Goal: Transaction & Acquisition: Purchase product/service

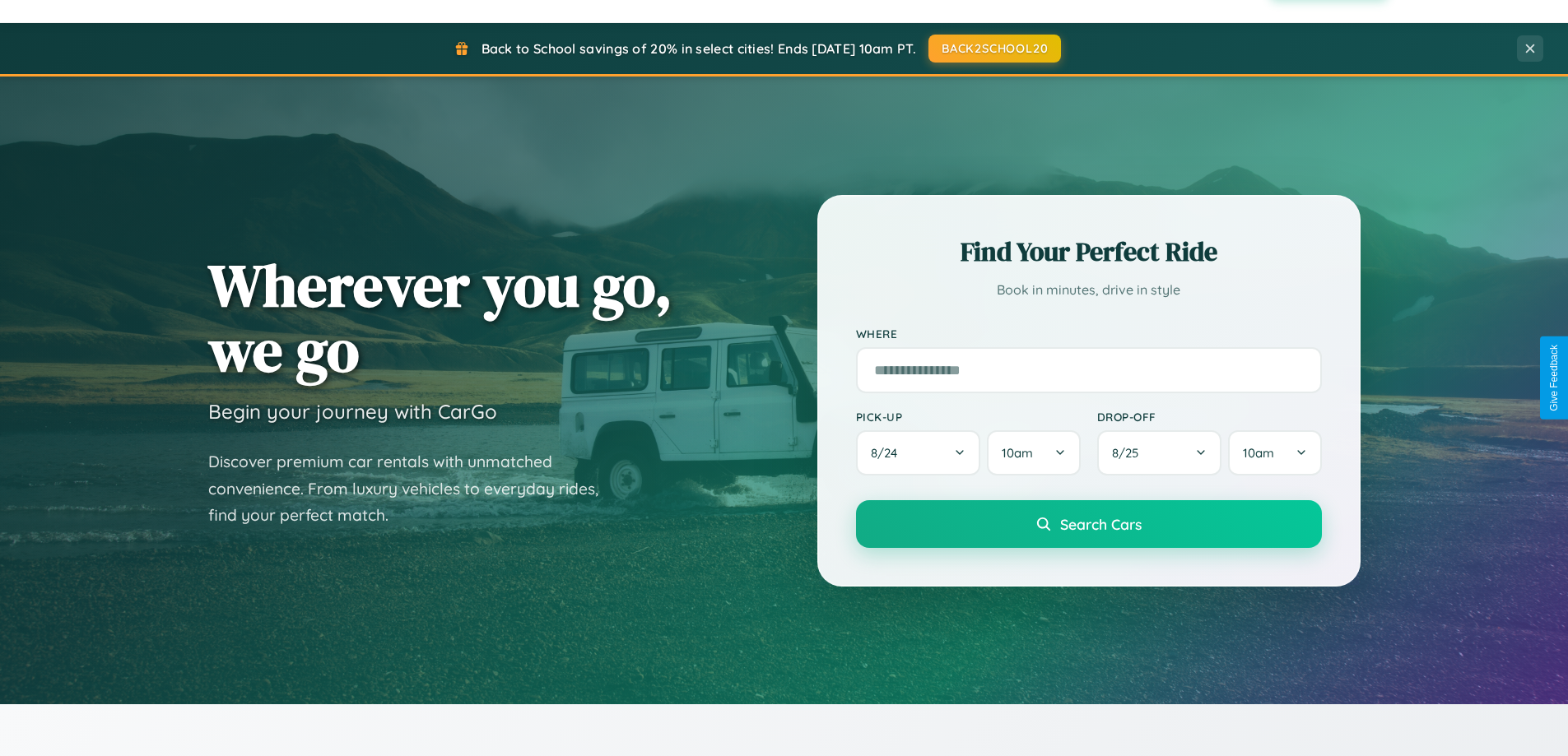
scroll to position [3165, 0]
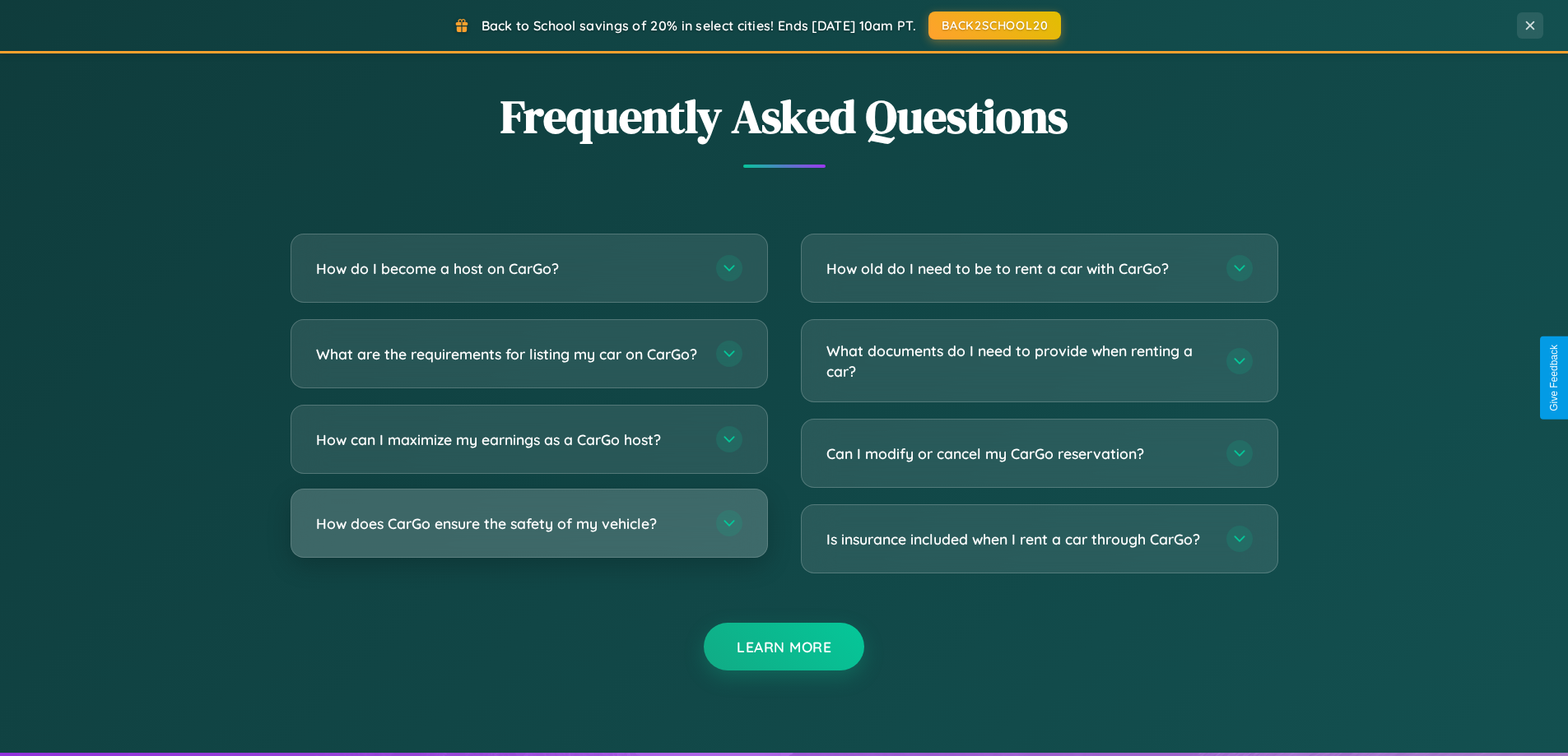
click at [528, 534] on h3 "How does CarGo ensure the safety of my vehicle?" at bounding box center [508, 523] width 384 height 21
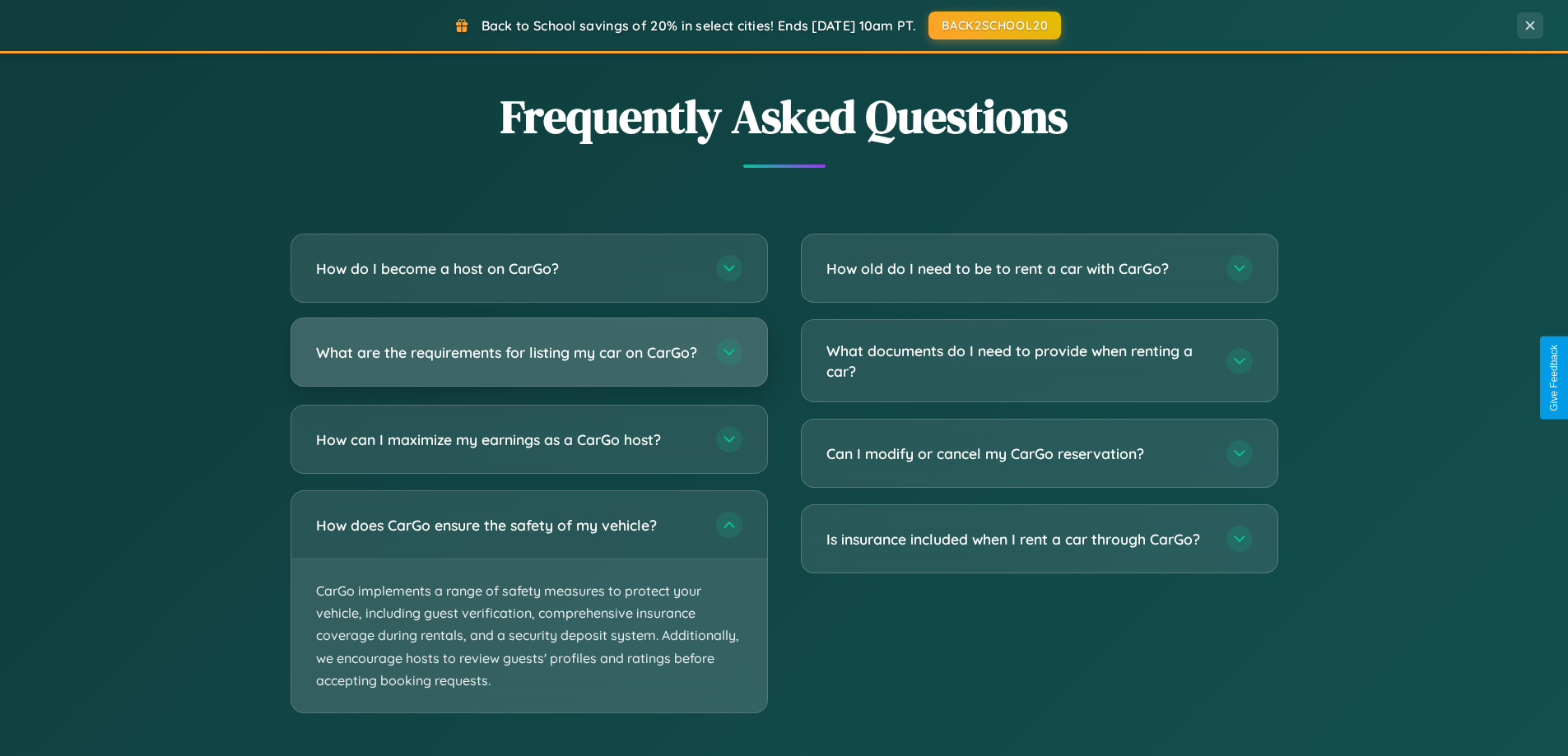
click at [528, 359] on h3 "What are the requirements for listing my car on CarGo?" at bounding box center [508, 352] width 384 height 21
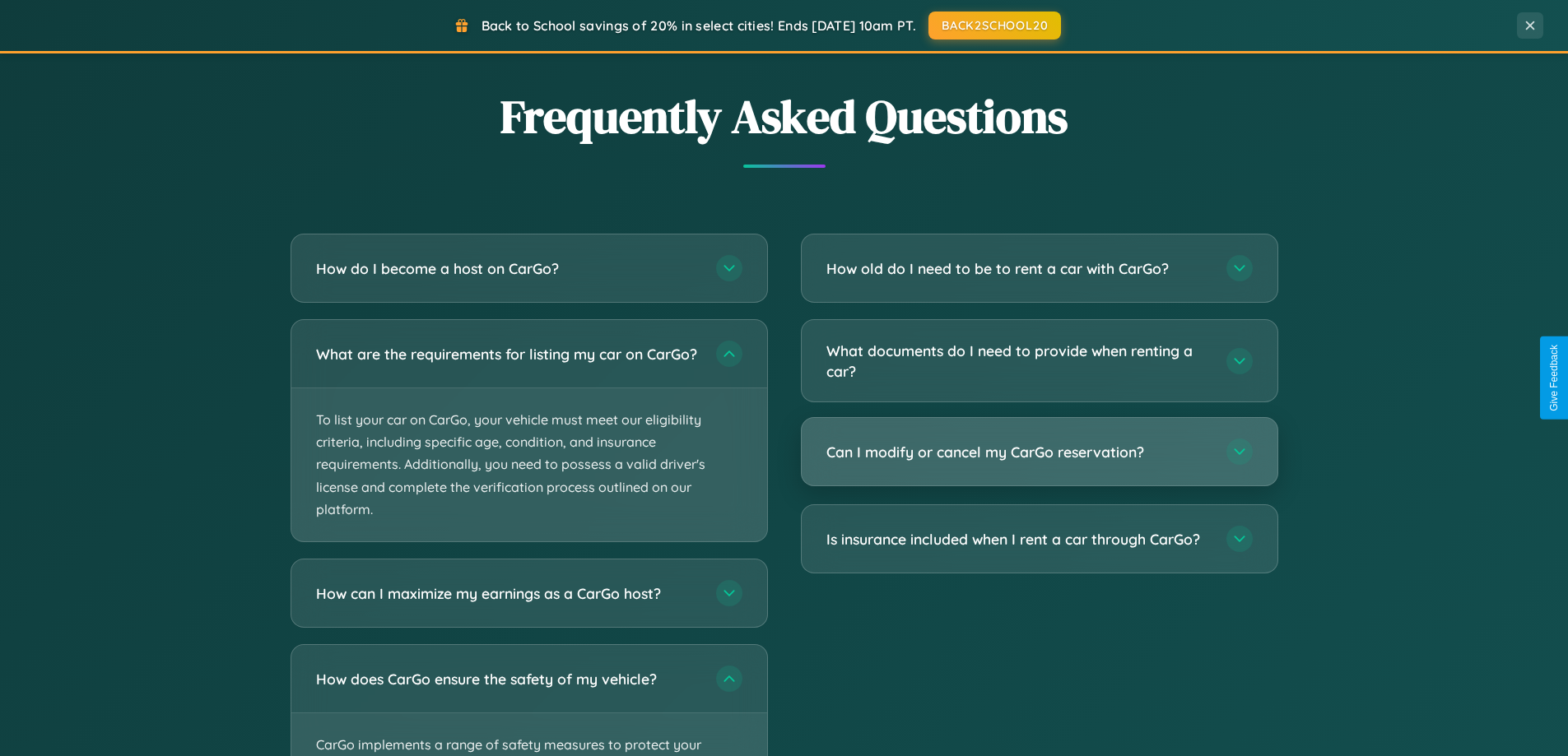
click at [1039, 453] on h3 "Can I modify or cancel my CarGo reservation?" at bounding box center [1018, 452] width 384 height 21
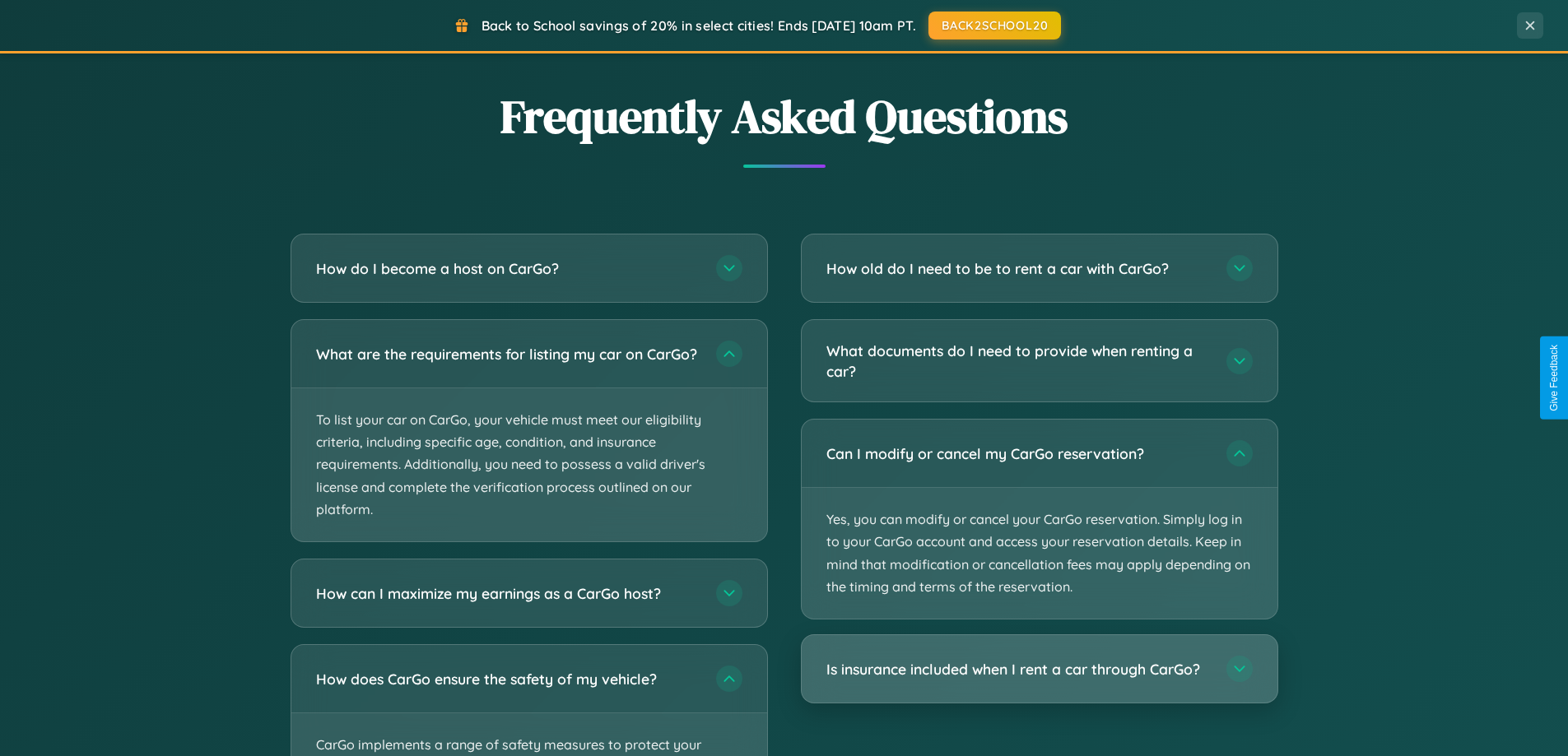
click at [1039, 670] on h3 "Is insurance included when I rent a car through CarGo?" at bounding box center [1018, 669] width 384 height 21
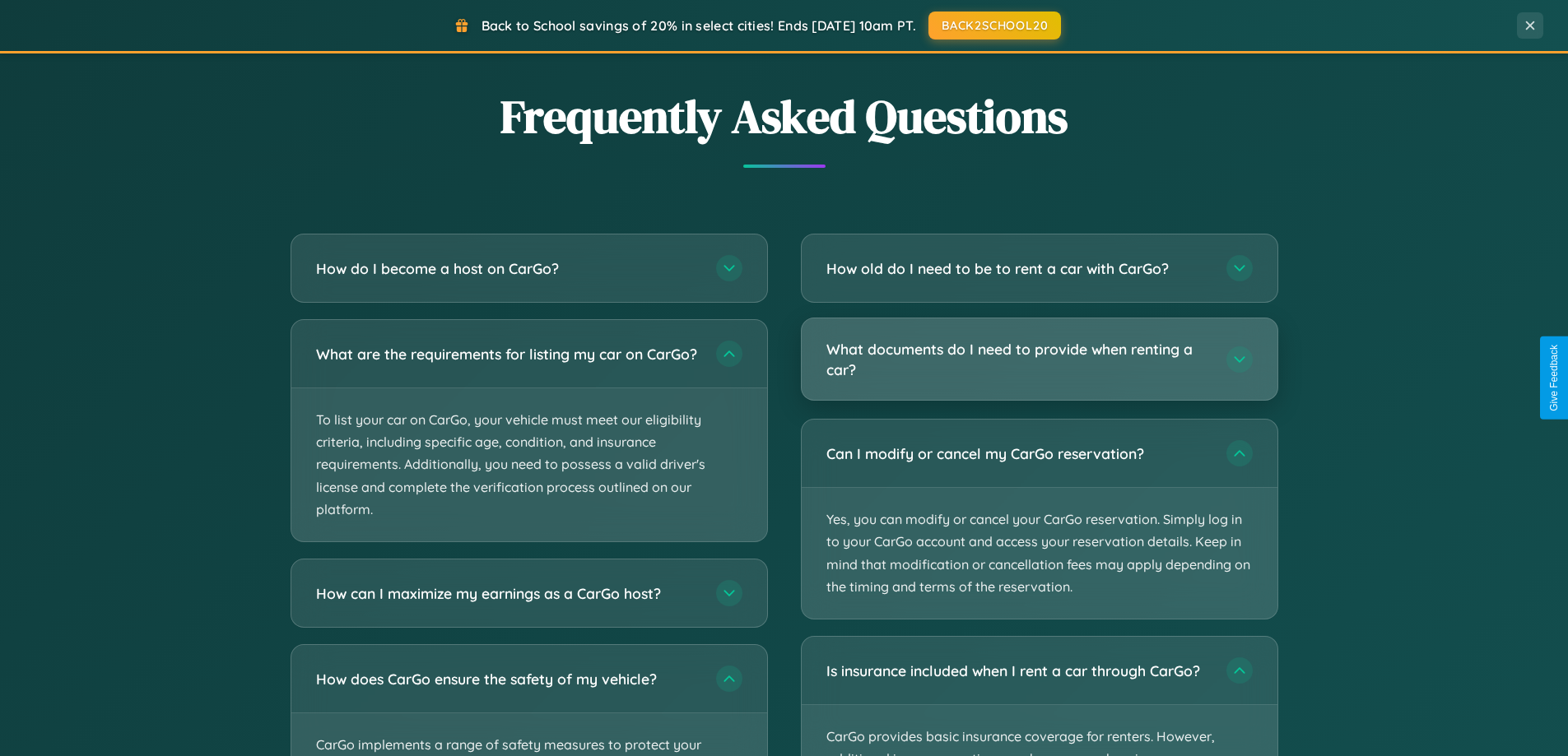
click at [1039, 359] on h3 "What documents do I need to provide when renting a car?" at bounding box center [1018, 359] width 384 height 40
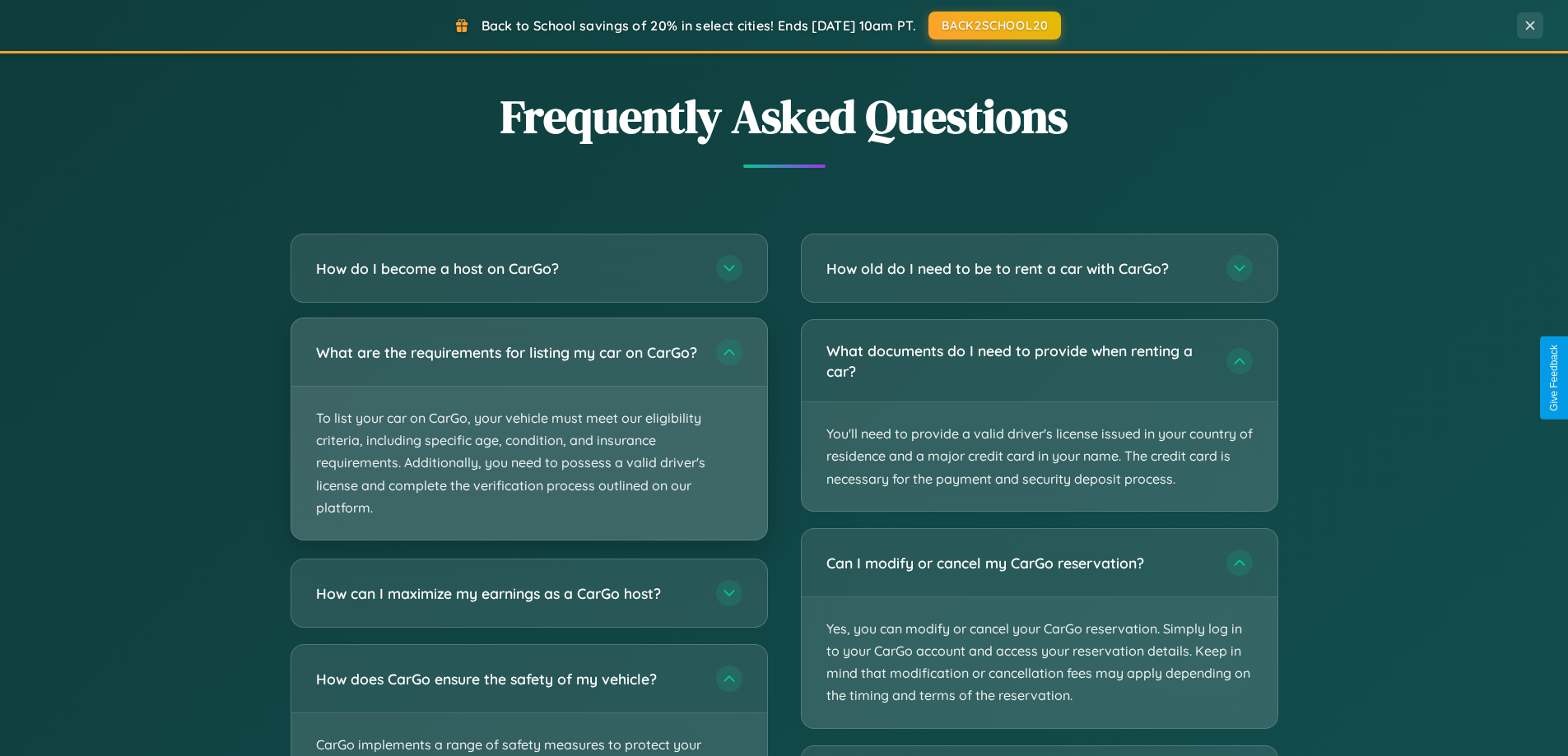
click at [528, 438] on p "To list your car on CarGo, your vehicle must meet our eligibility criteria, inc…" at bounding box center [529, 463] width 476 height 153
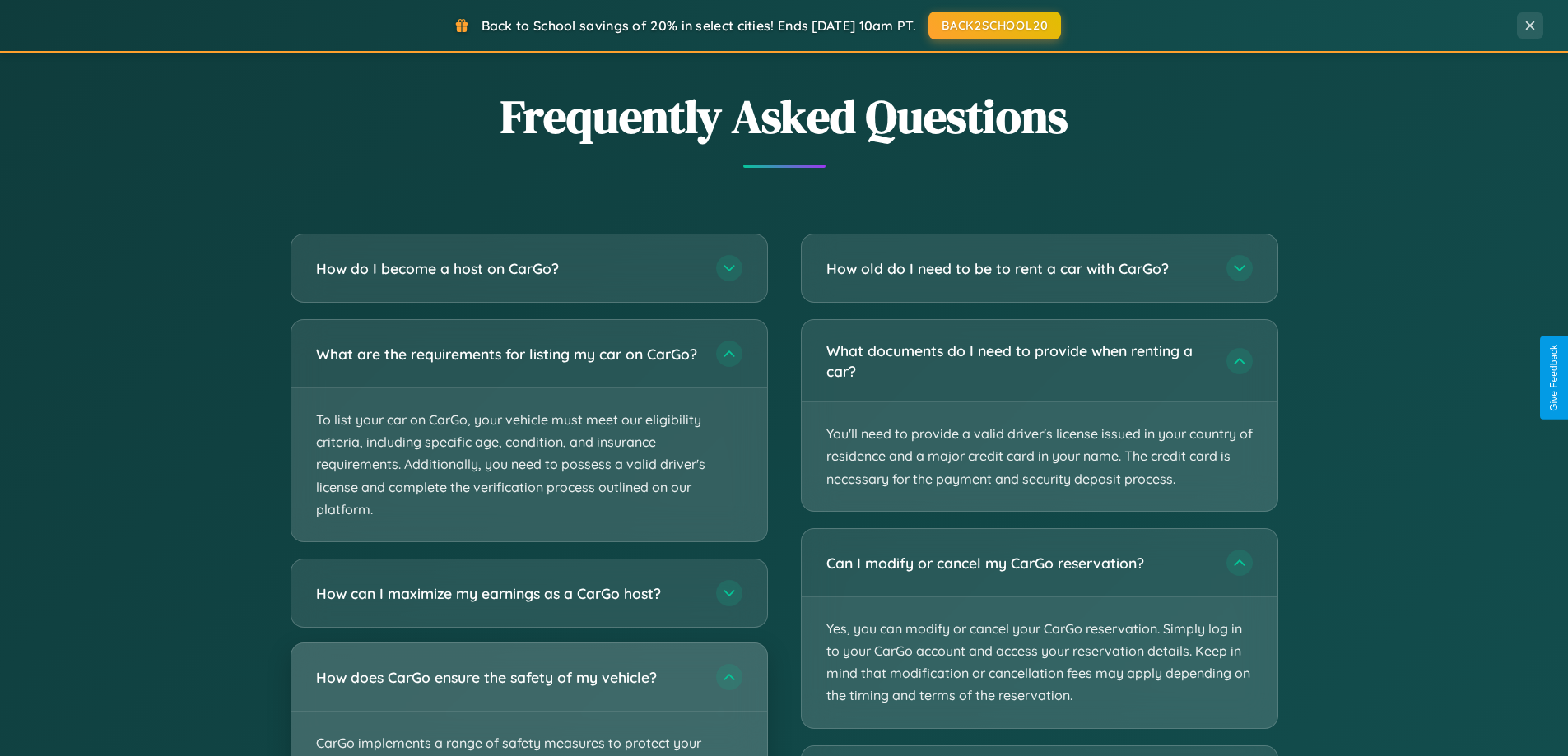
click at [528, 707] on div "How does CarGo ensure the safety of my vehicle?" at bounding box center [529, 677] width 476 height 67
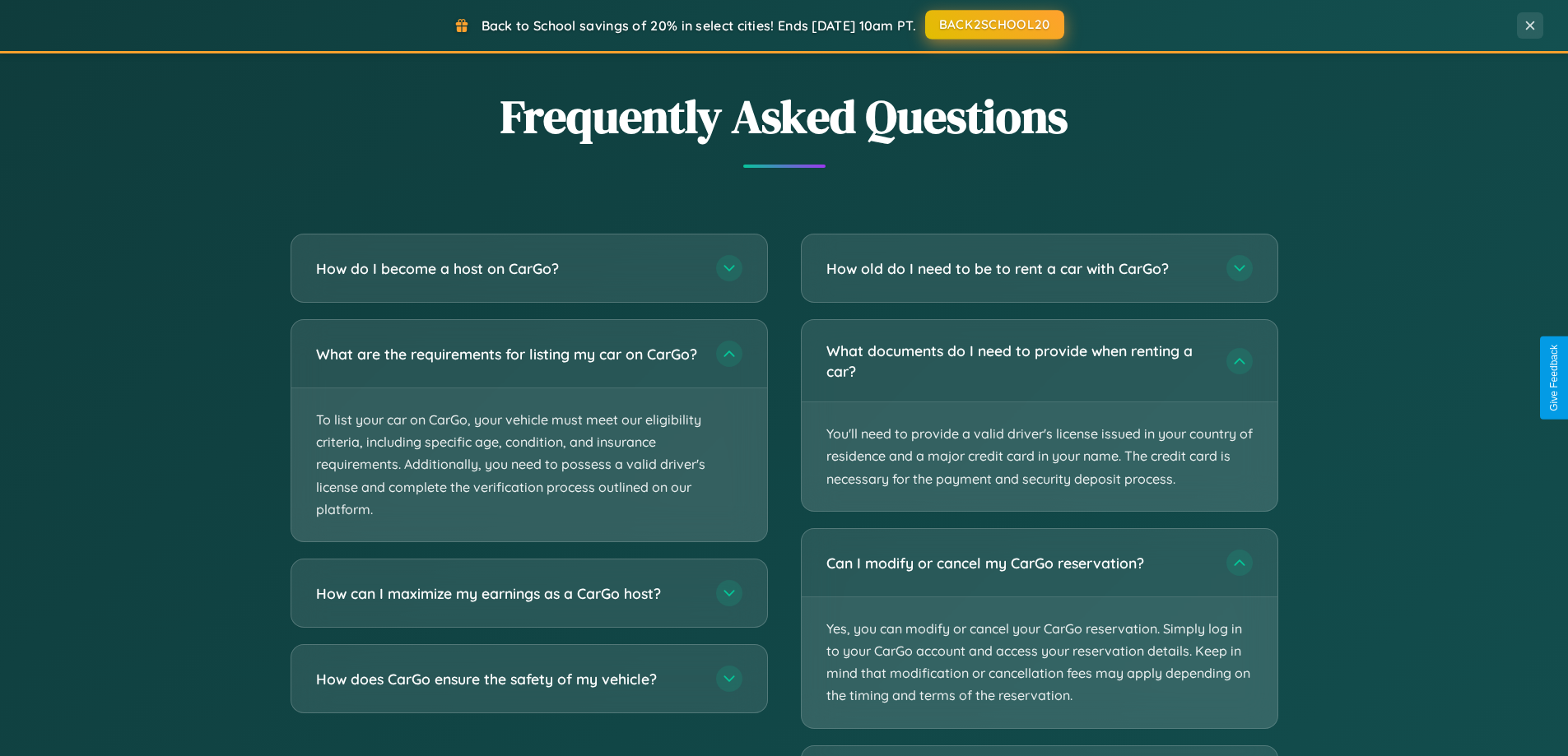
click at [993, 26] on button "BACK2SCHOOL20" at bounding box center [994, 25] width 139 height 30
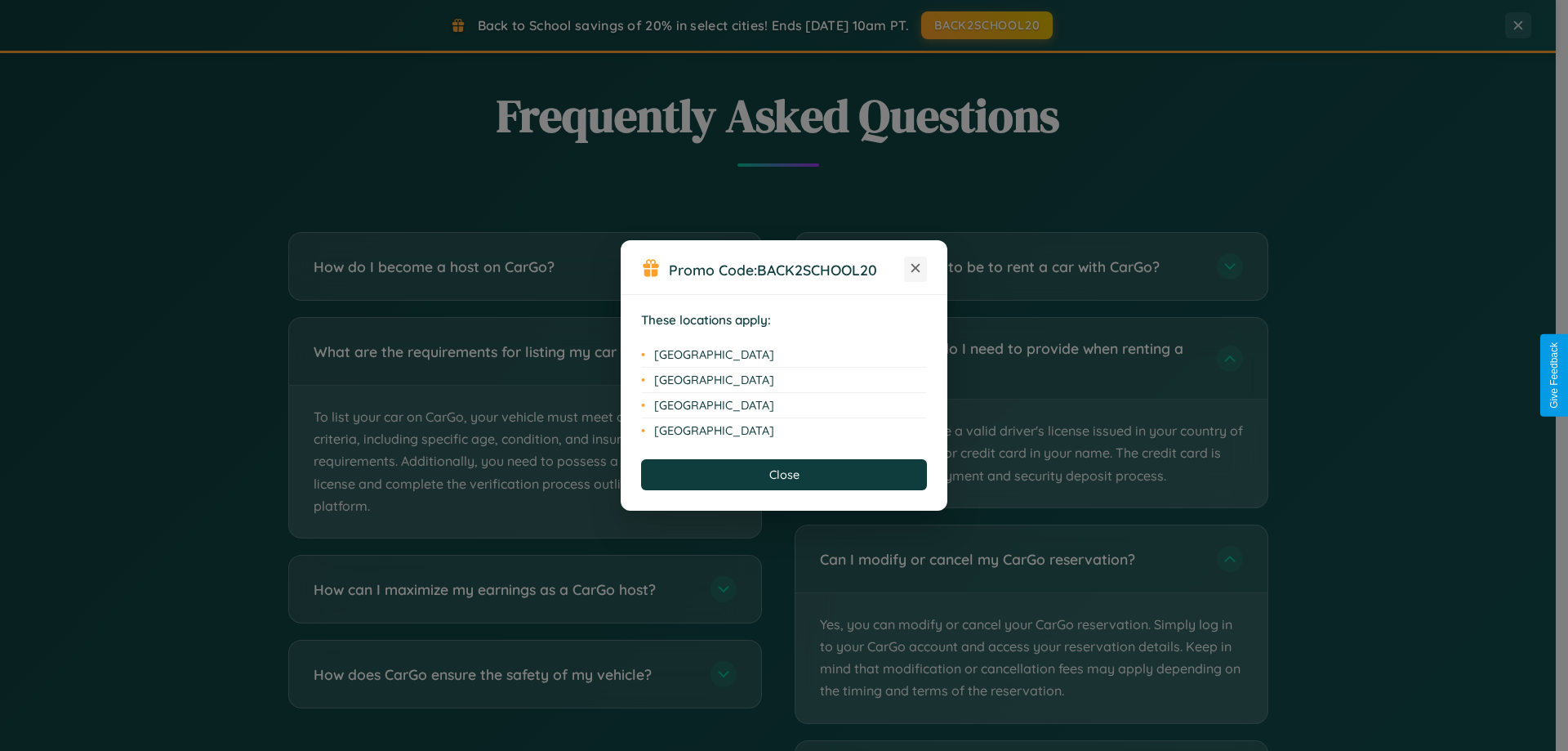
click at [915, 269] on icon at bounding box center [915, 268] width 9 height 9
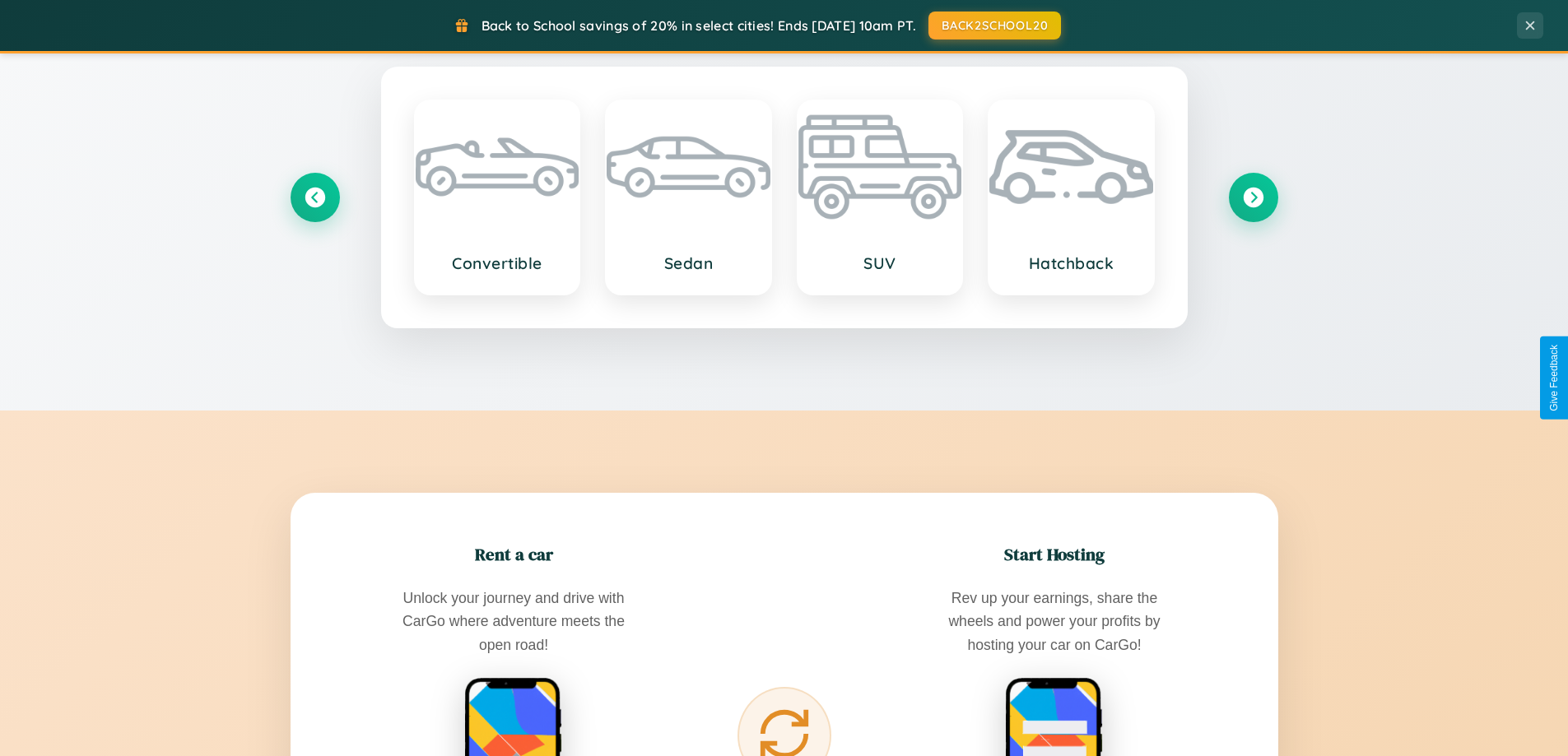
scroll to position [49, 0]
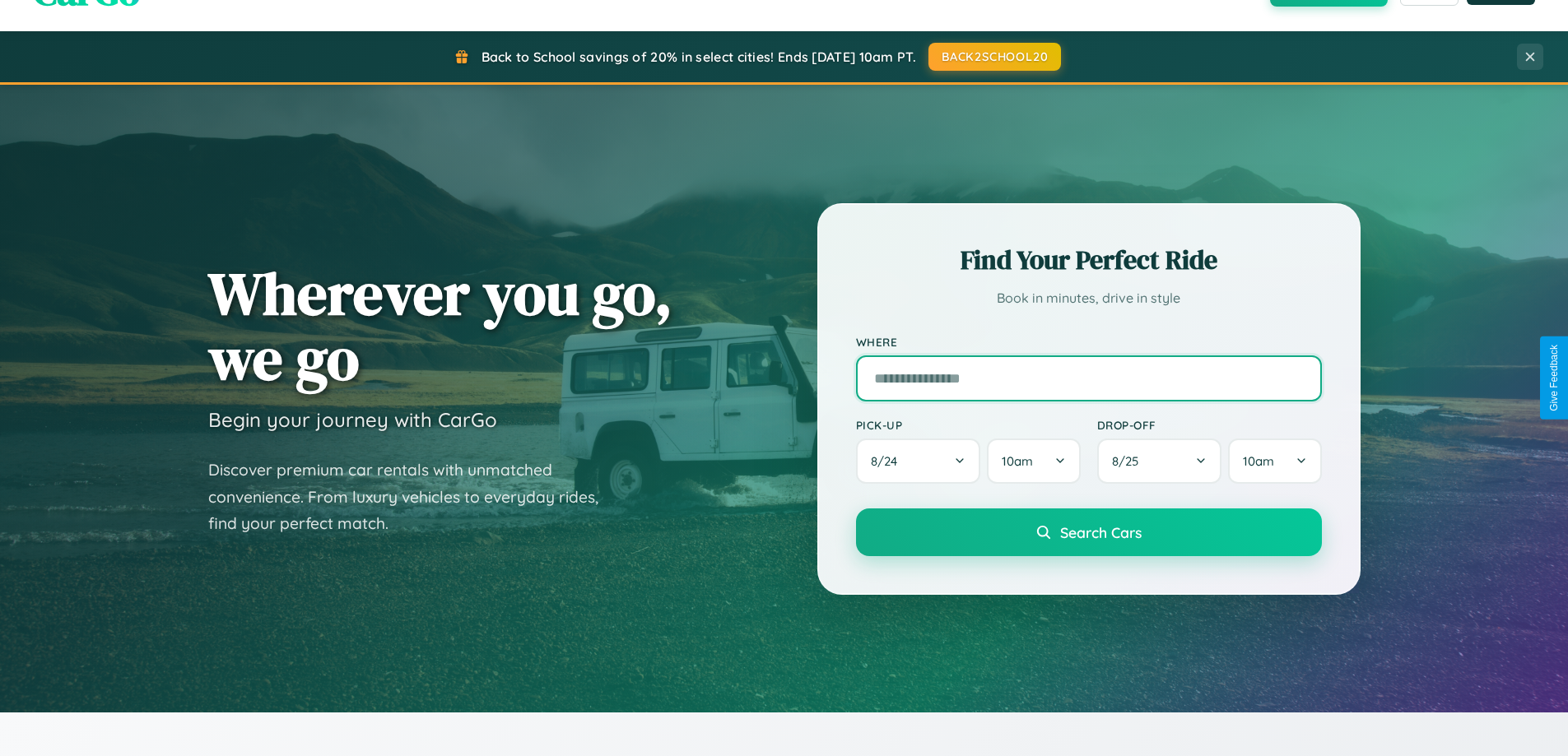
click at [1088, 378] on input "text" at bounding box center [1089, 378] width 466 height 46
type input "**********"
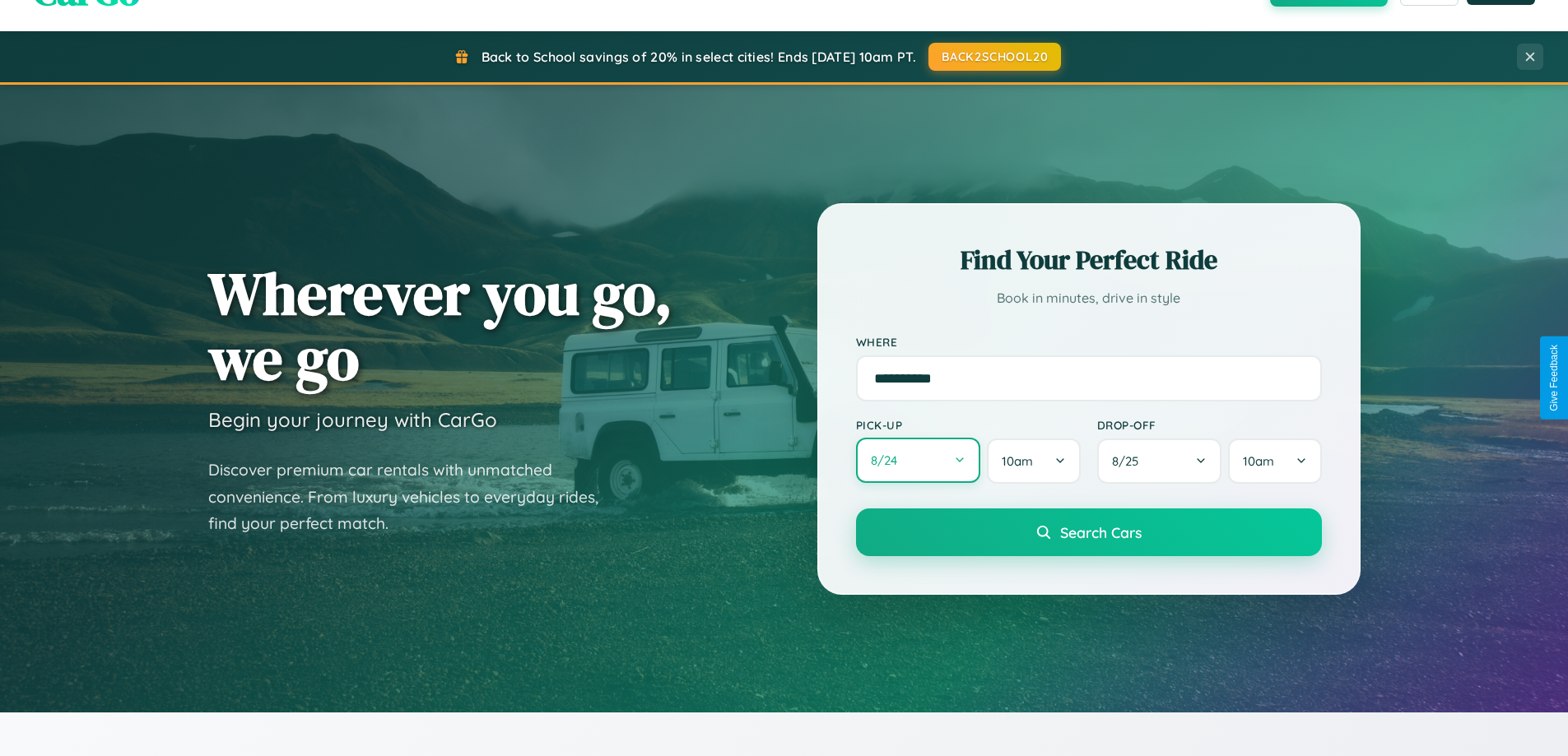
click at [918, 461] on button "8 / 24" at bounding box center [919, 460] width 125 height 45
select select "*"
select select "****"
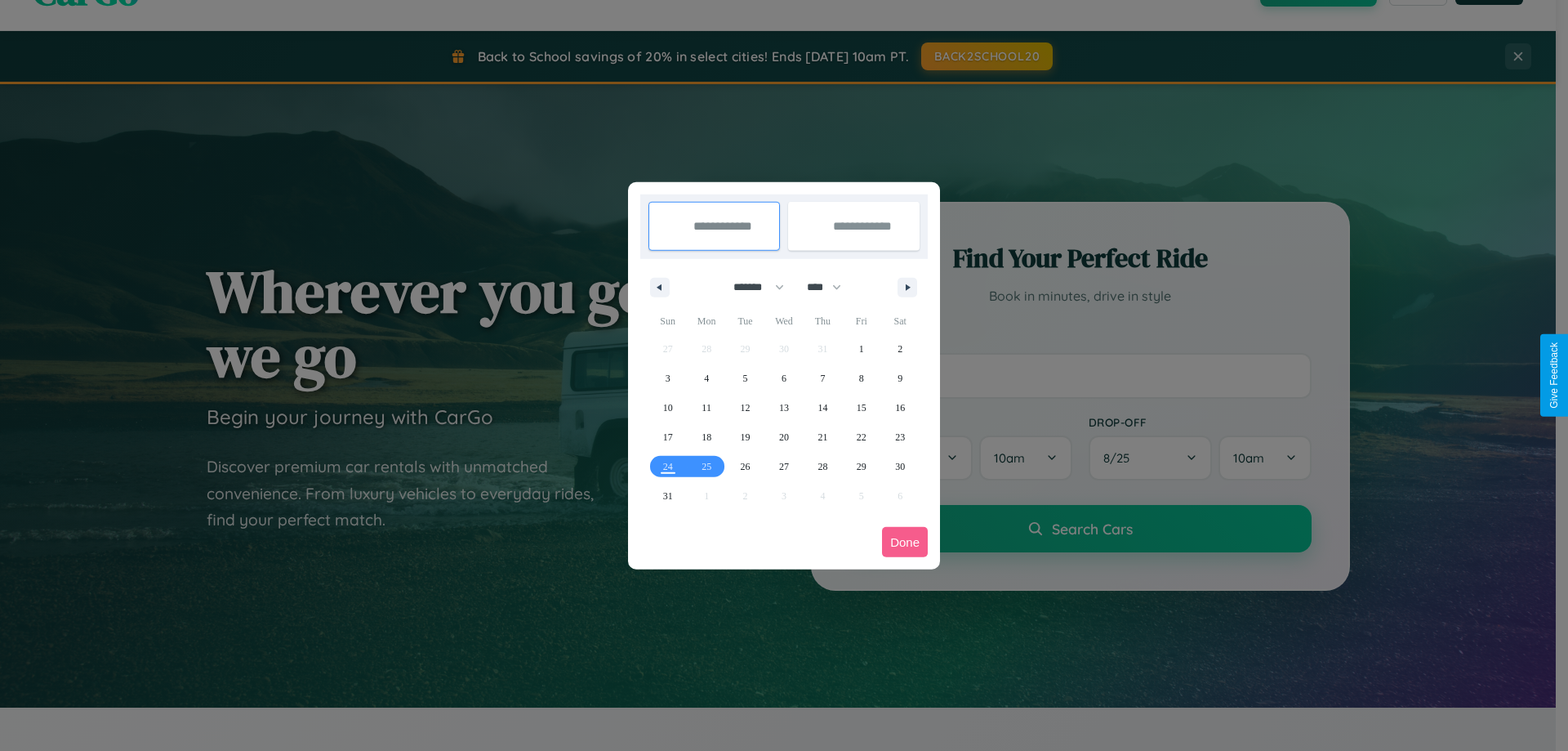
click at [751, 287] on select "******* ******** ***** ***** *** **** **** ****** ********* ******* ******** **…" at bounding box center [755, 287] width 69 height 27
select select "**"
click at [861, 466] on span "28" at bounding box center [862, 467] width 10 height 29
type input "**********"
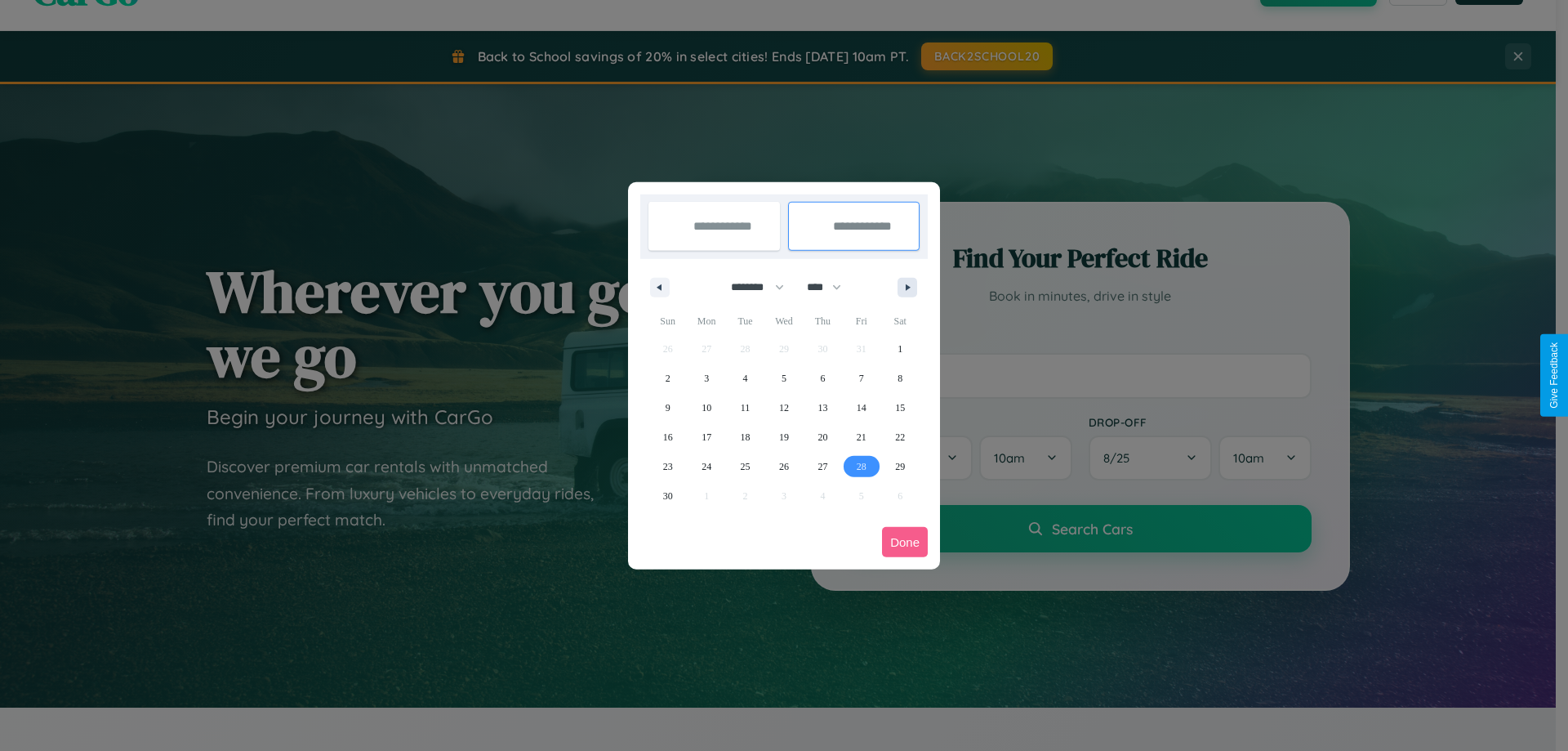
click at [907, 287] on icon "button" at bounding box center [911, 288] width 8 height 7
select select "**"
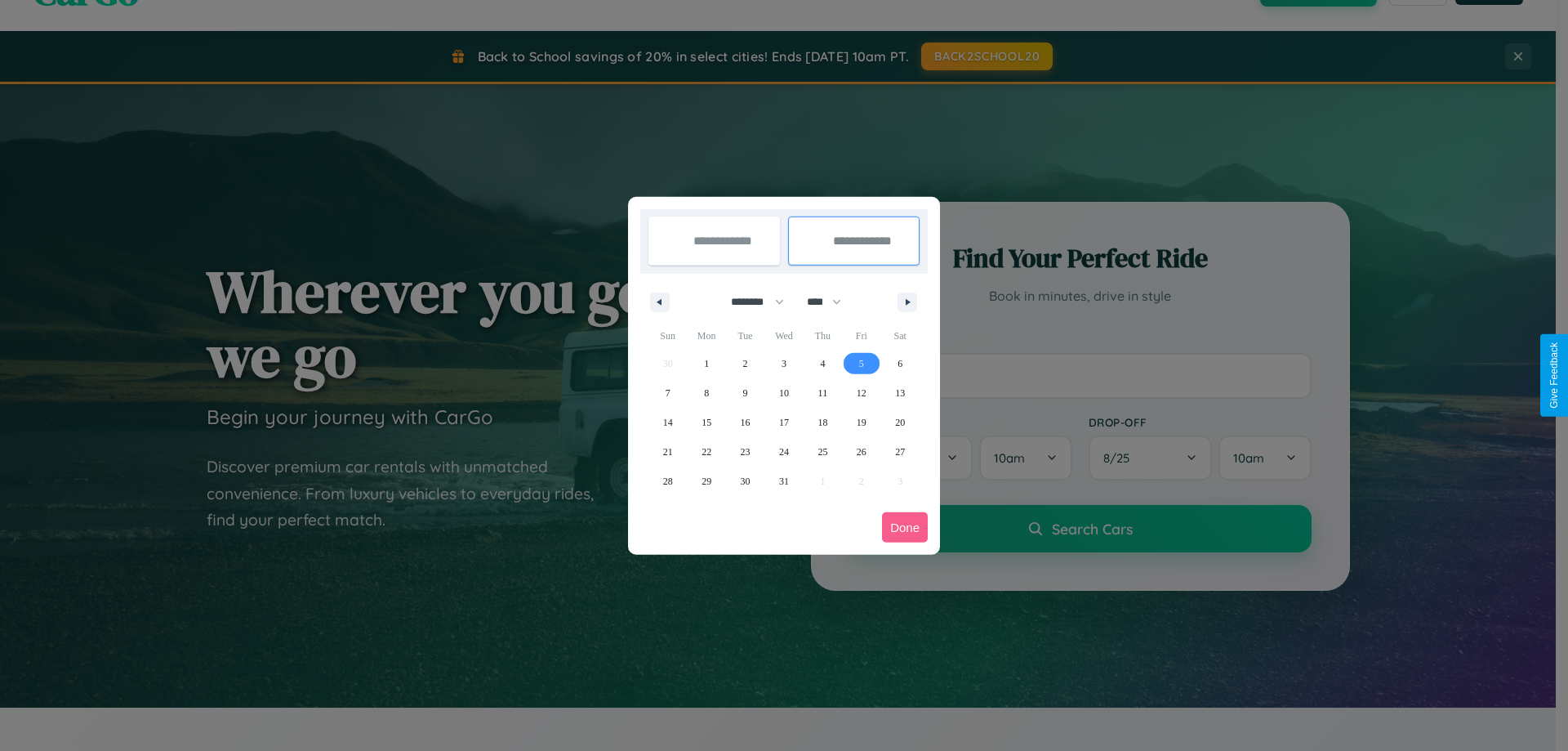
click at [861, 363] on span "5" at bounding box center [862, 364] width 5 height 29
type input "**********"
select select "**"
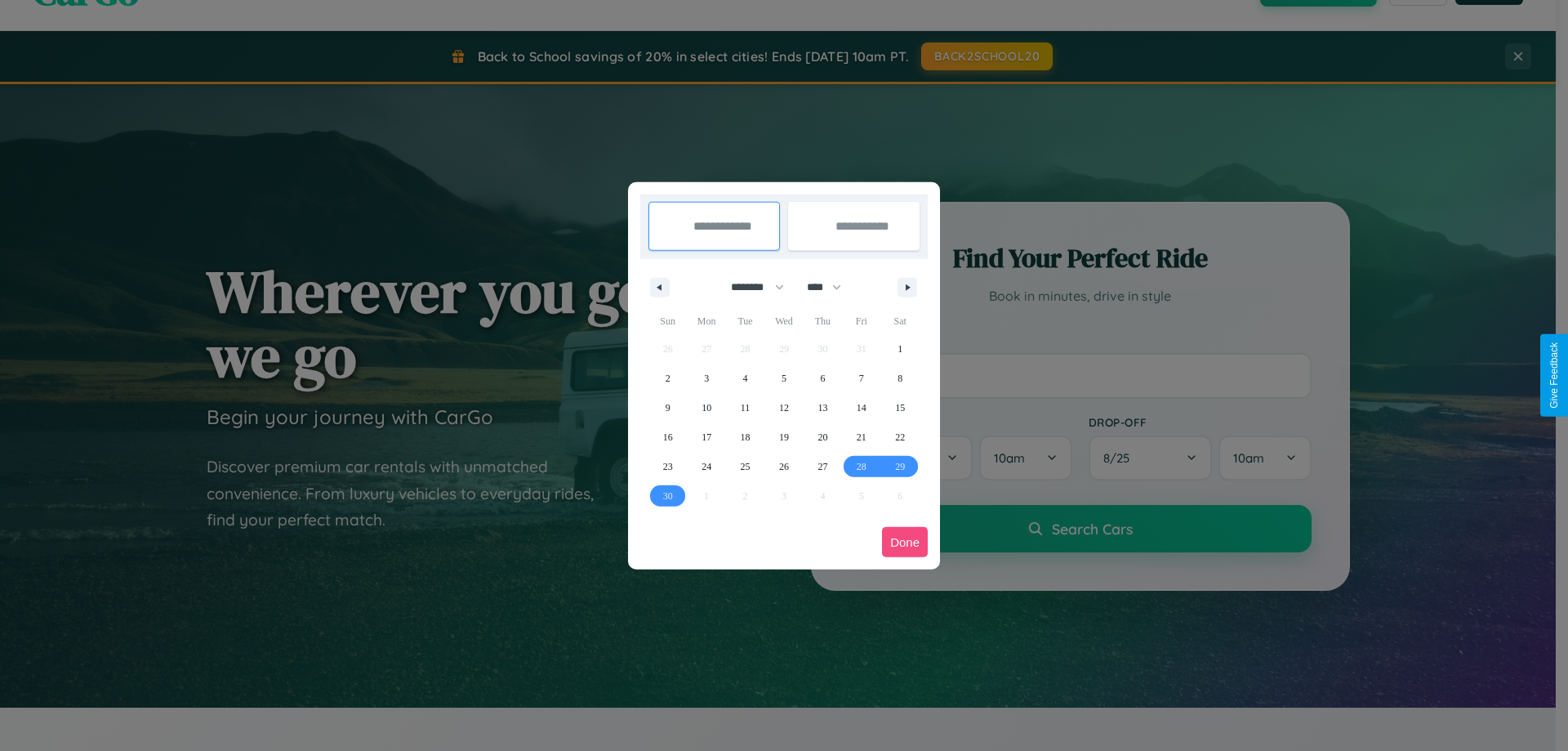
click at [905, 542] on button "Done" at bounding box center [905, 542] width 46 height 30
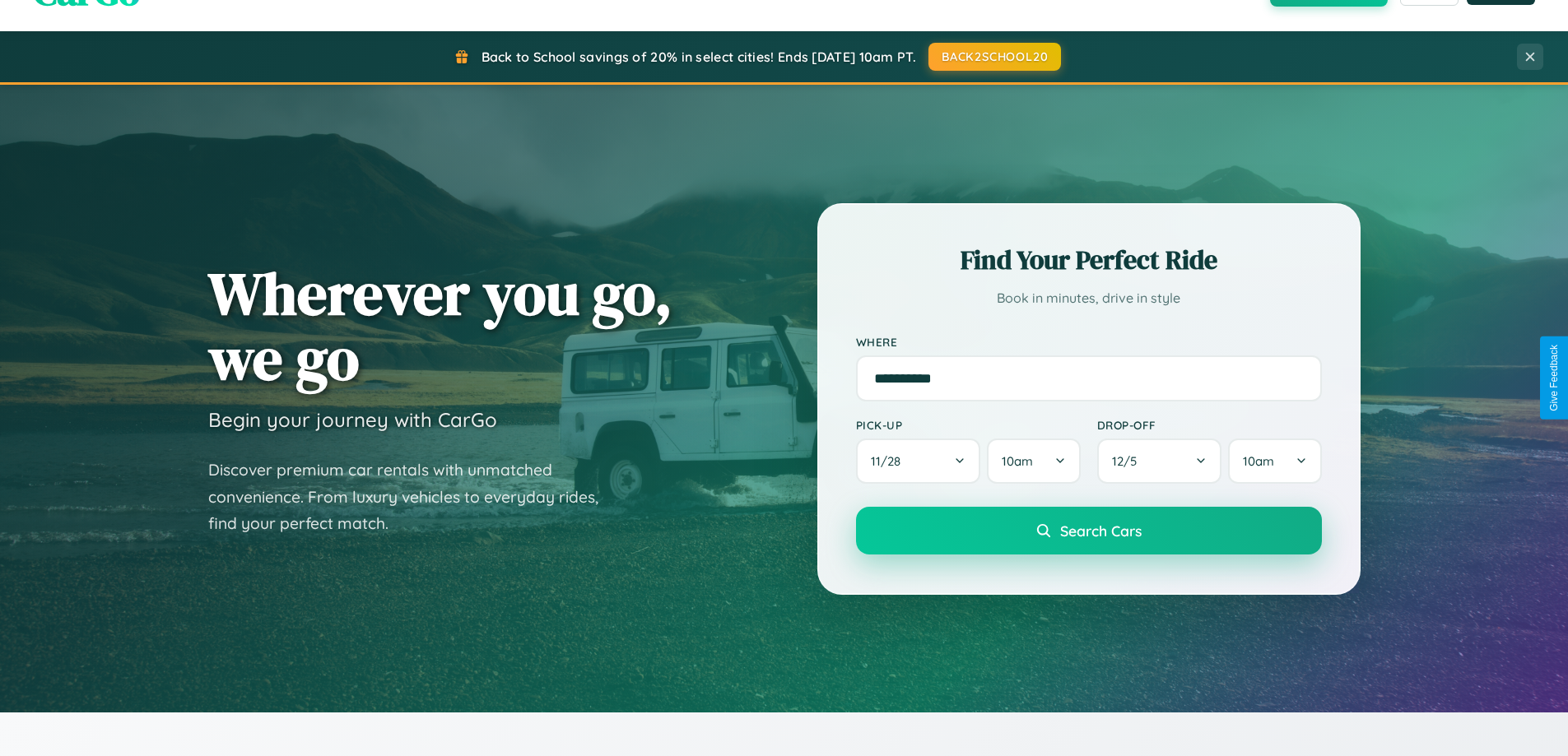
click at [1088, 531] on span "Search Cars" at bounding box center [1100, 531] width 81 height 18
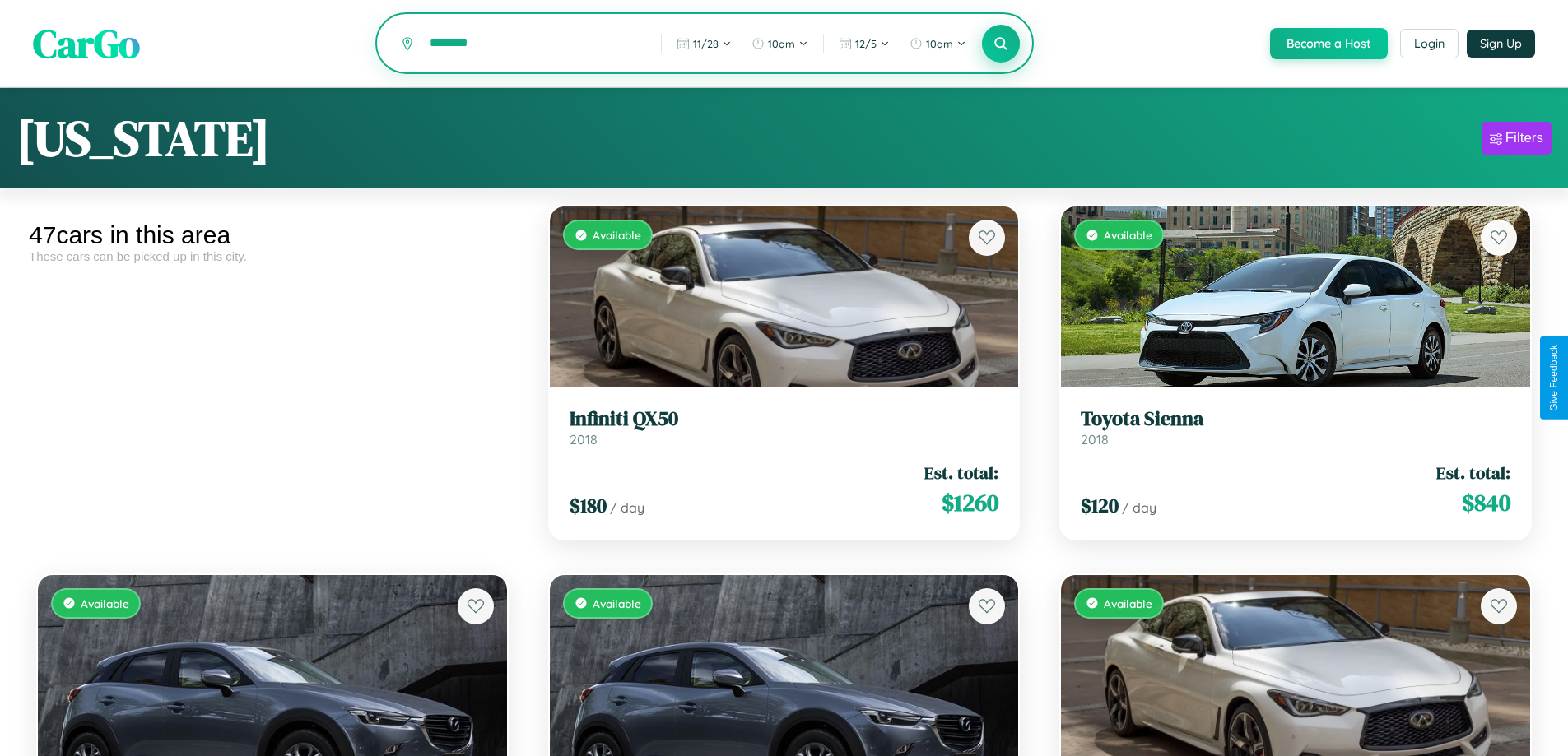
type input "********"
click at [1000, 44] on icon at bounding box center [1001, 43] width 16 height 16
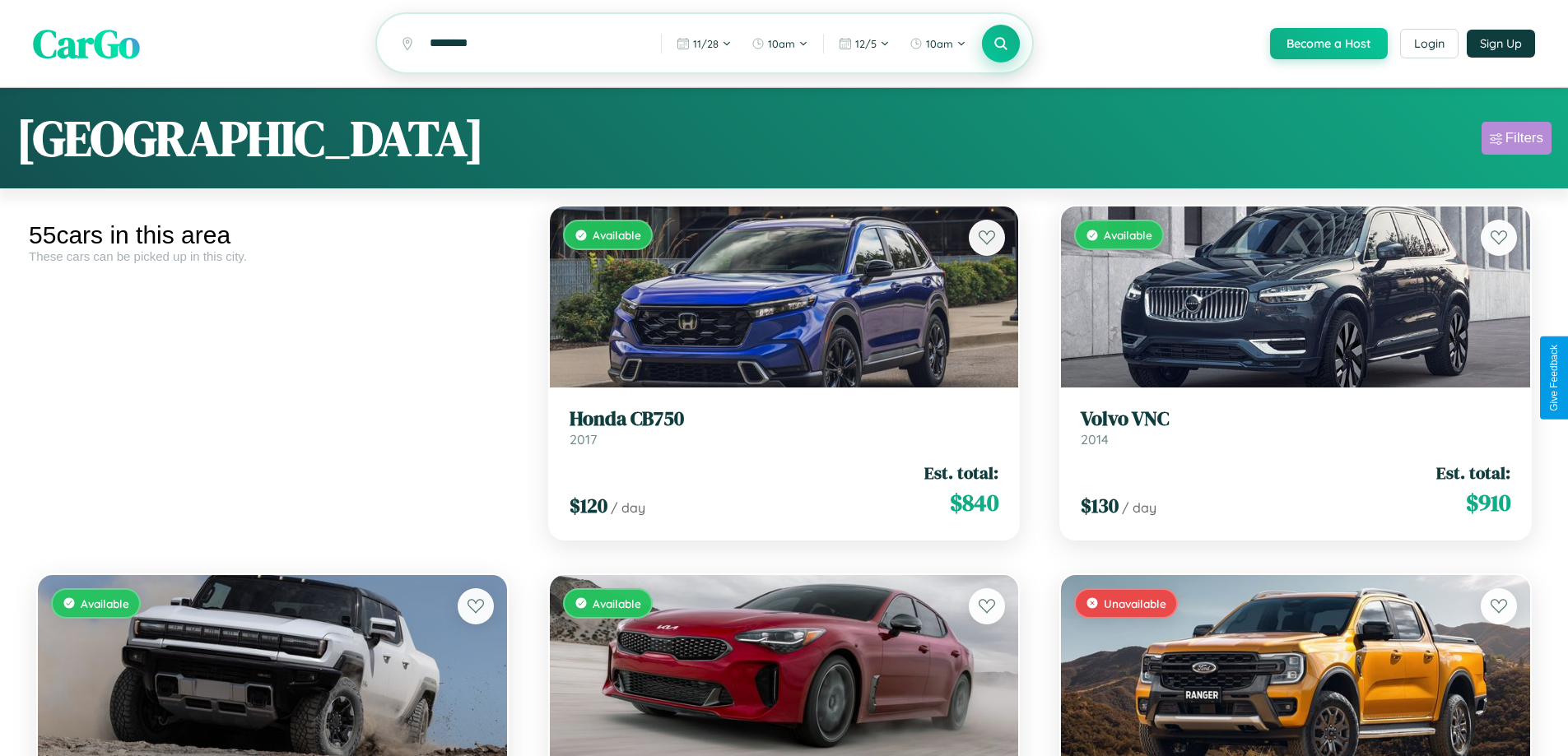
click at [1516, 141] on div "Filters" at bounding box center [1524, 138] width 38 height 16
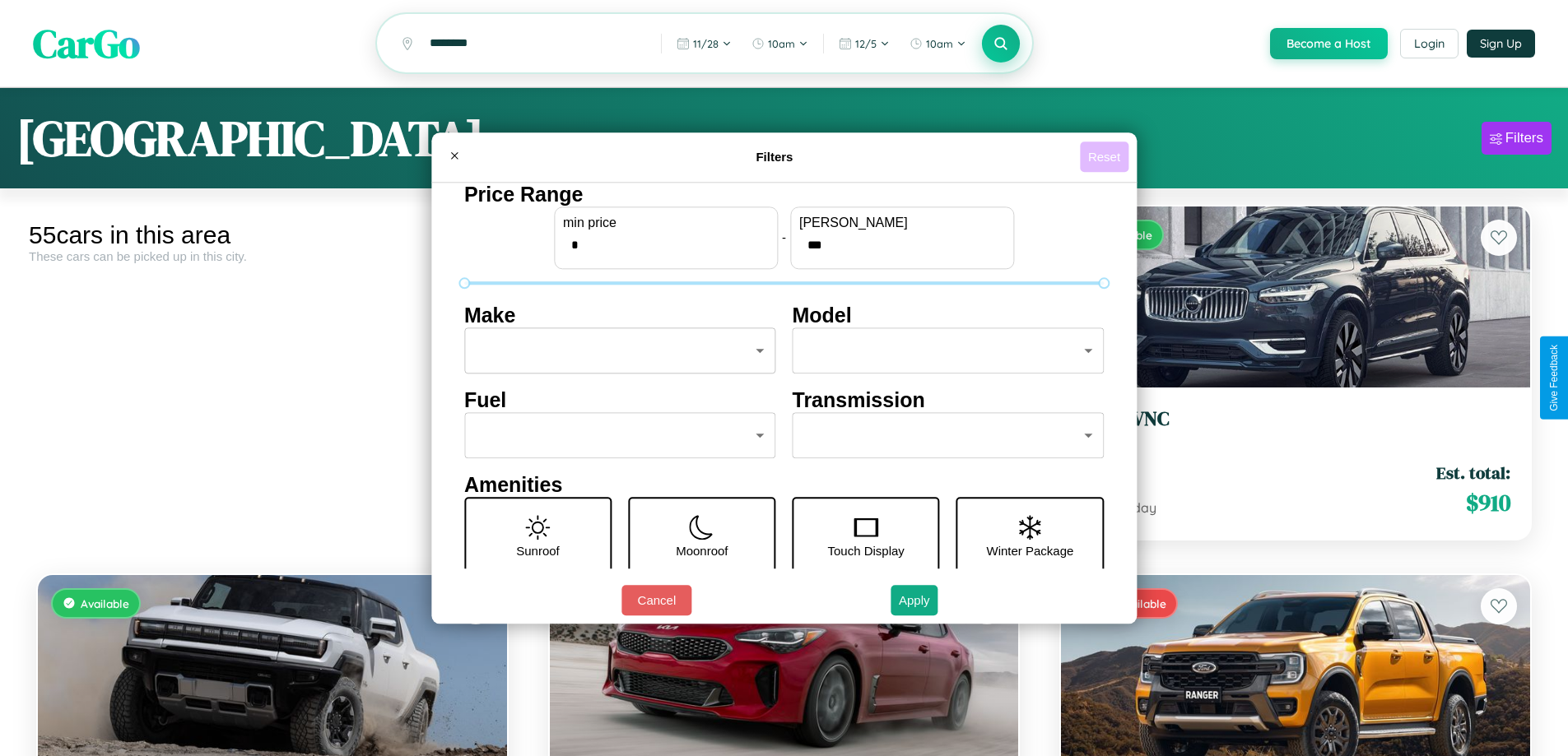
click at [1106, 156] on button "Reset" at bounding box center [1104, 156] width 49 height 30
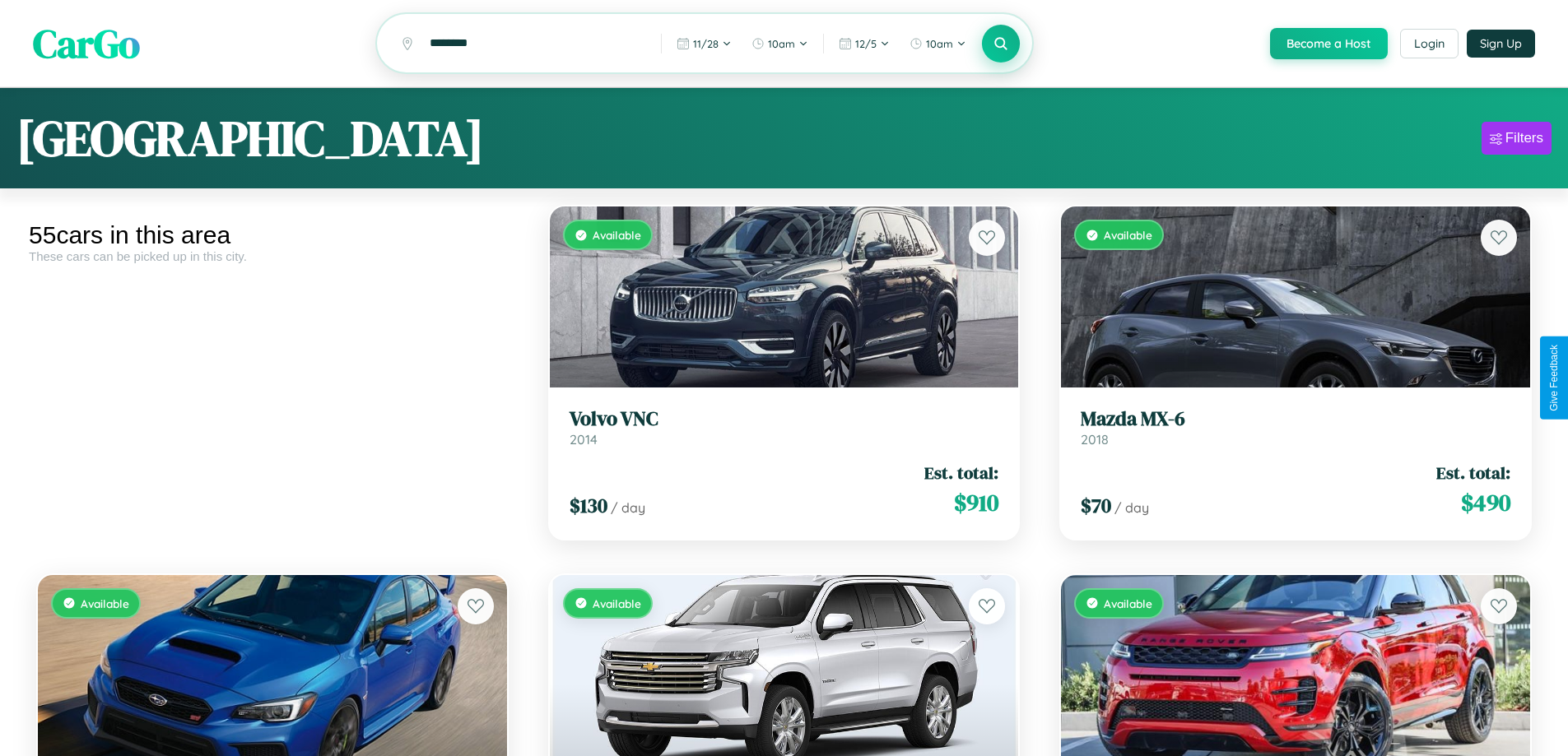
scroll to position [1459, 0]
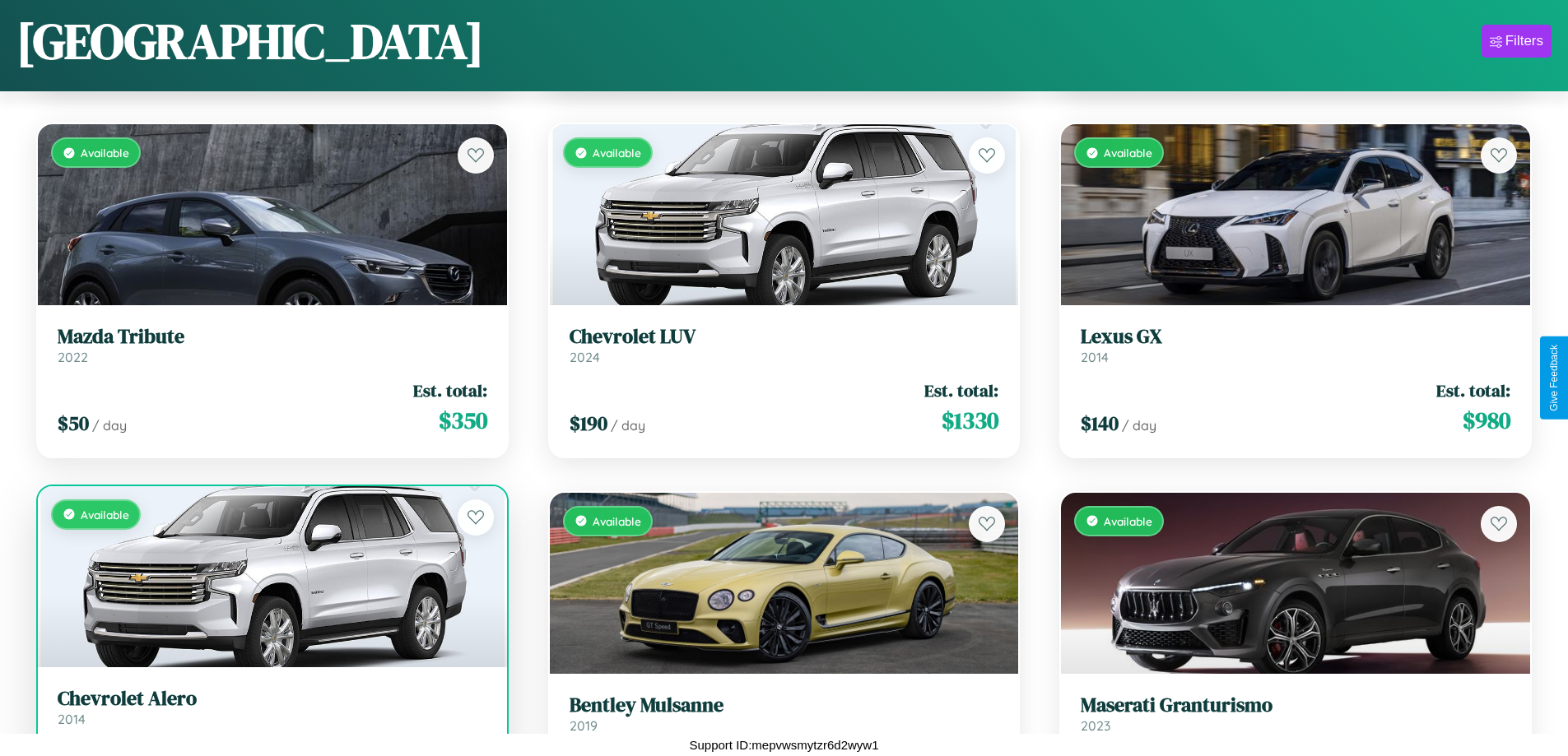
click at [270, 711] on h3 "Chevrolet Alero" at bounding box center [272, 698] width 430 height 24
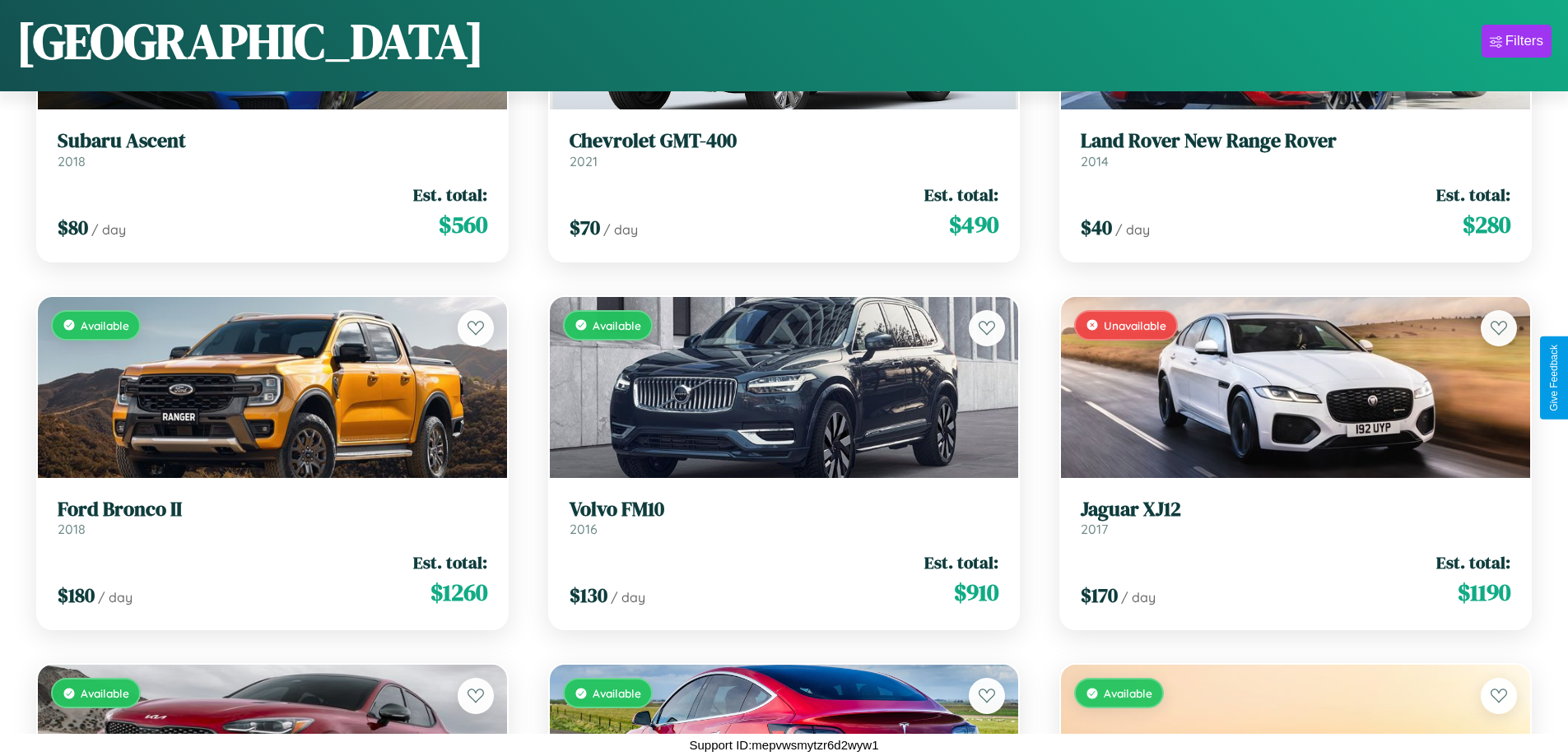
scroll to position [231, 0]
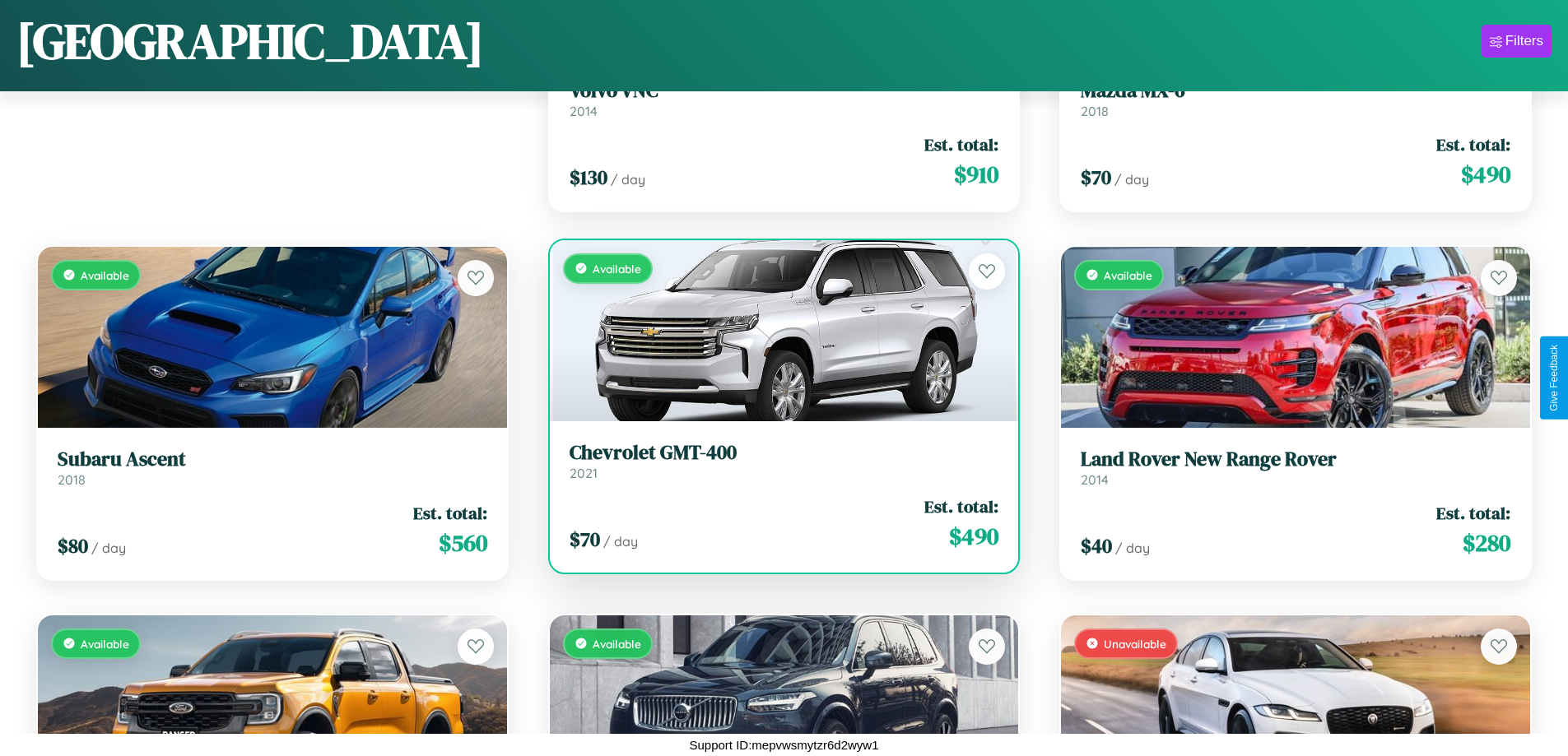
click at [777, 461] on h3 "Chevrolet GMT-400" at bounding box center [784, 452] width 430 height 24
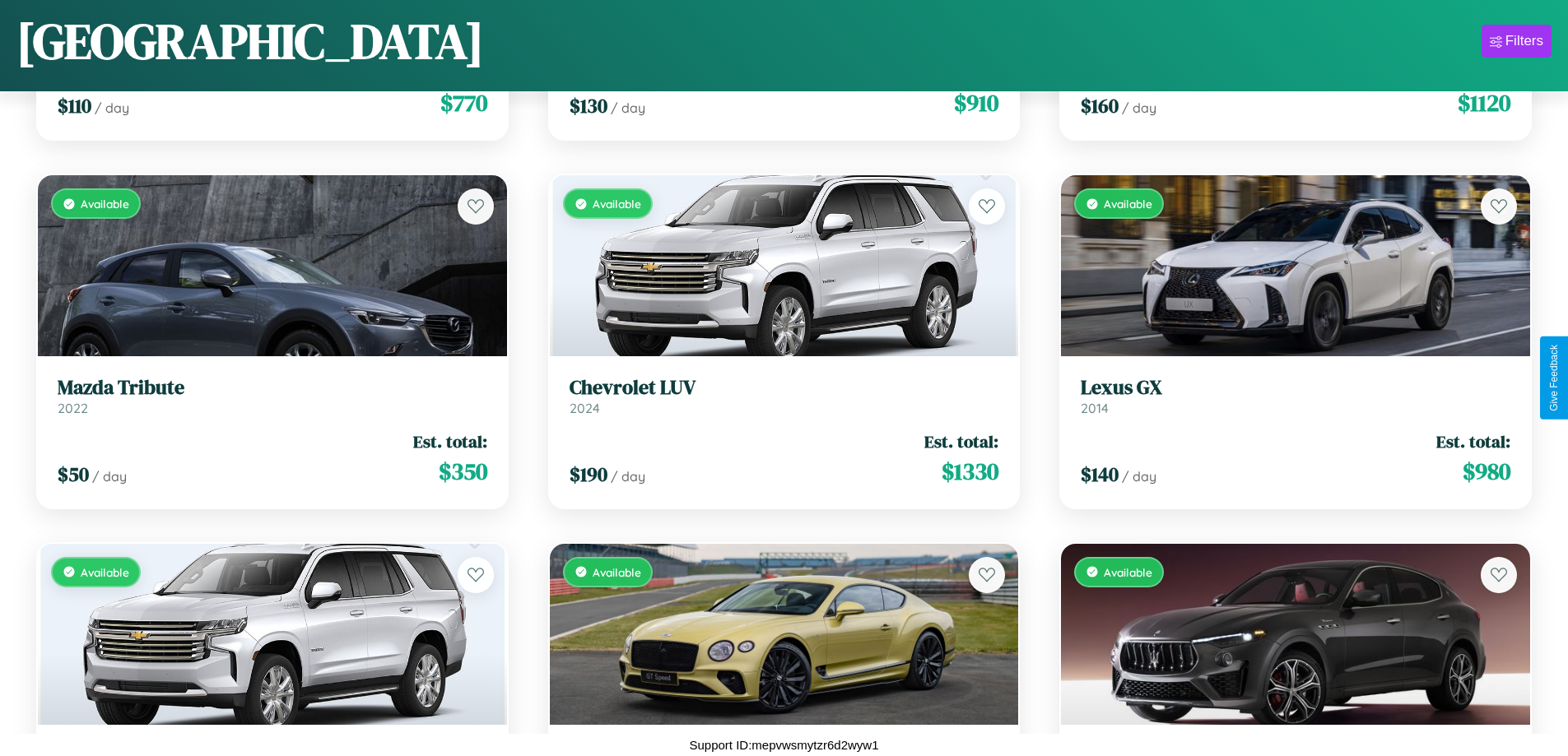
scroll to position [6125, 0]
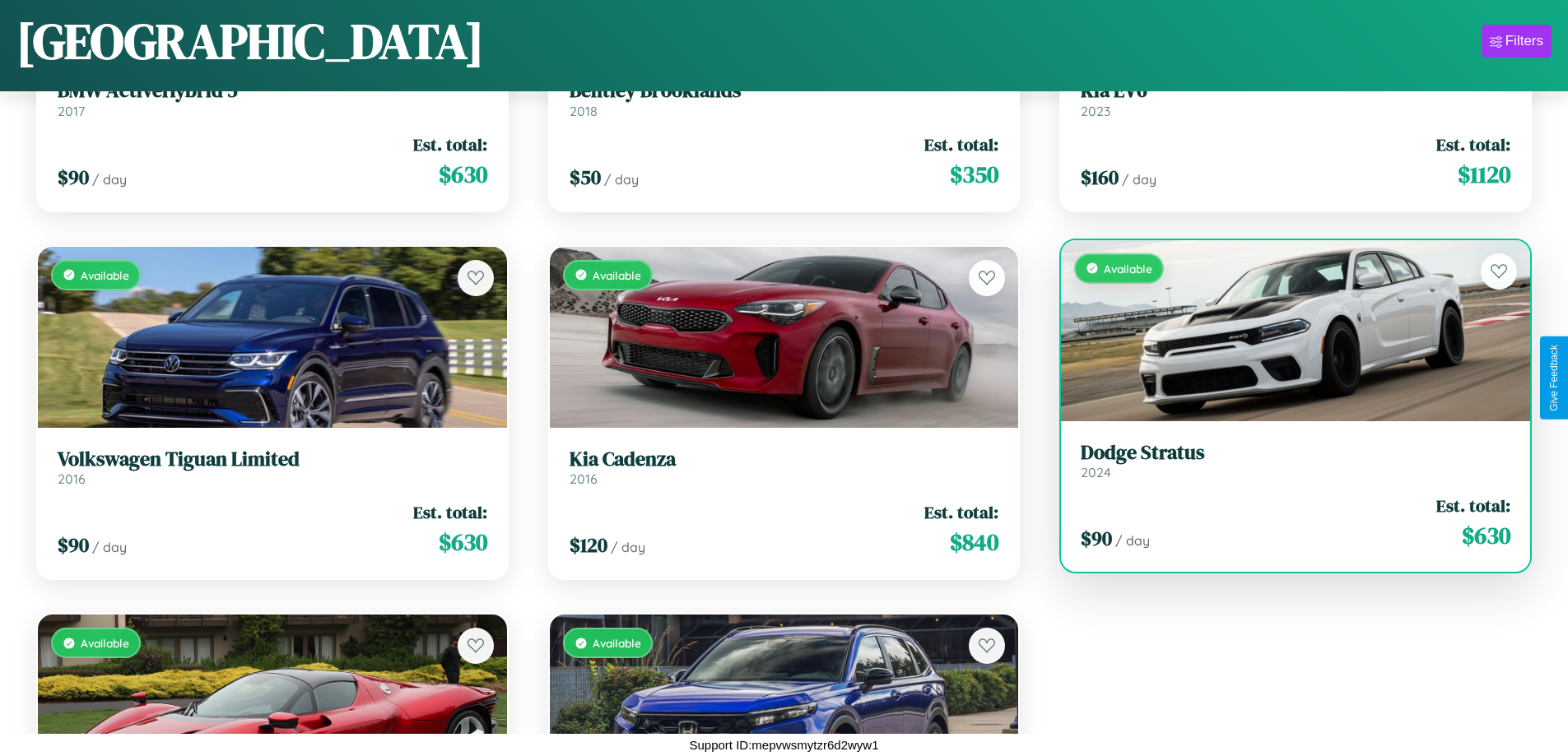
click at [1285, 460] on h3 "Dodge Stratus" at bounding box center [1296, 452] width 430 height 24
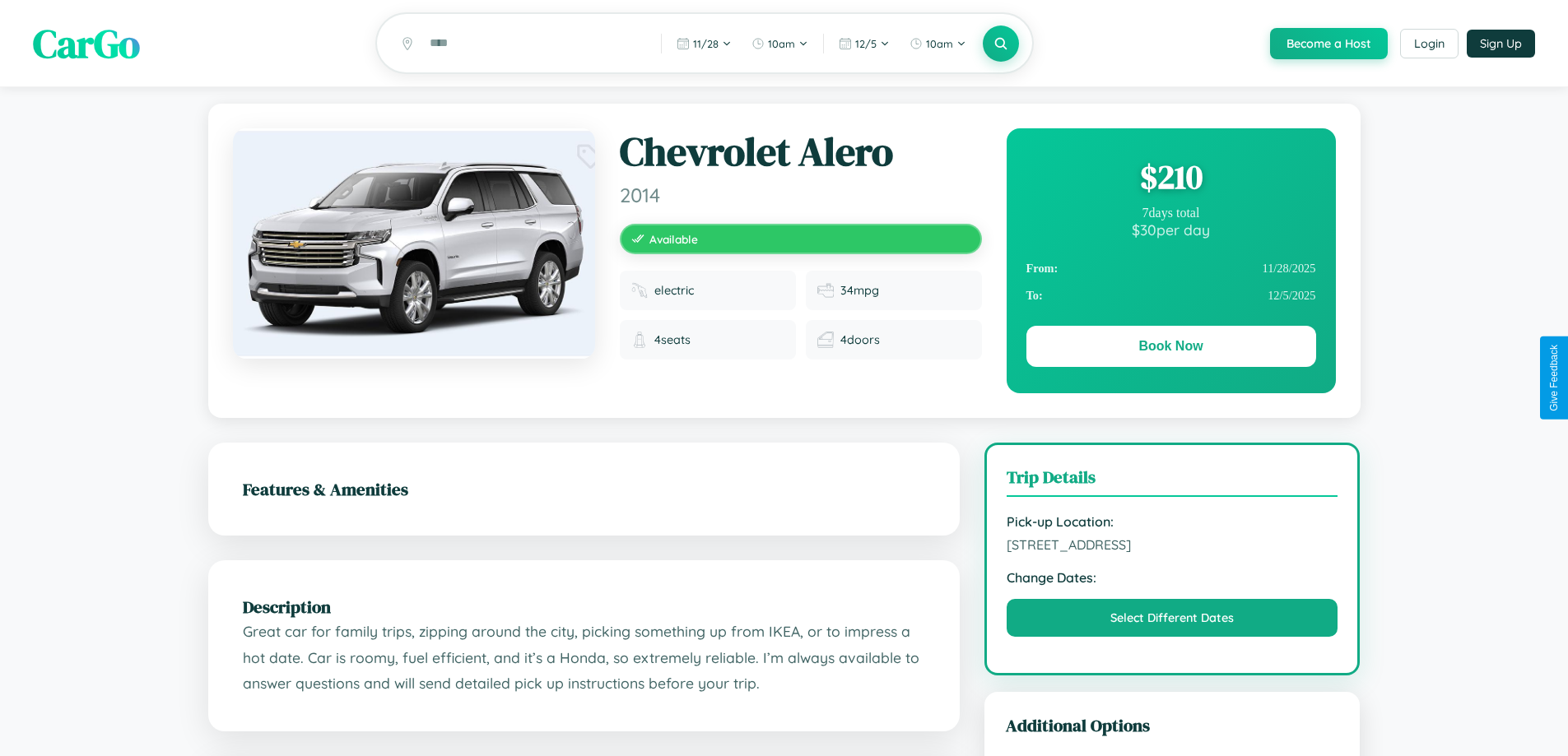
click at [1170, 179] on div "$ 210" at bounding box center [1171, 177] width 290 height 44
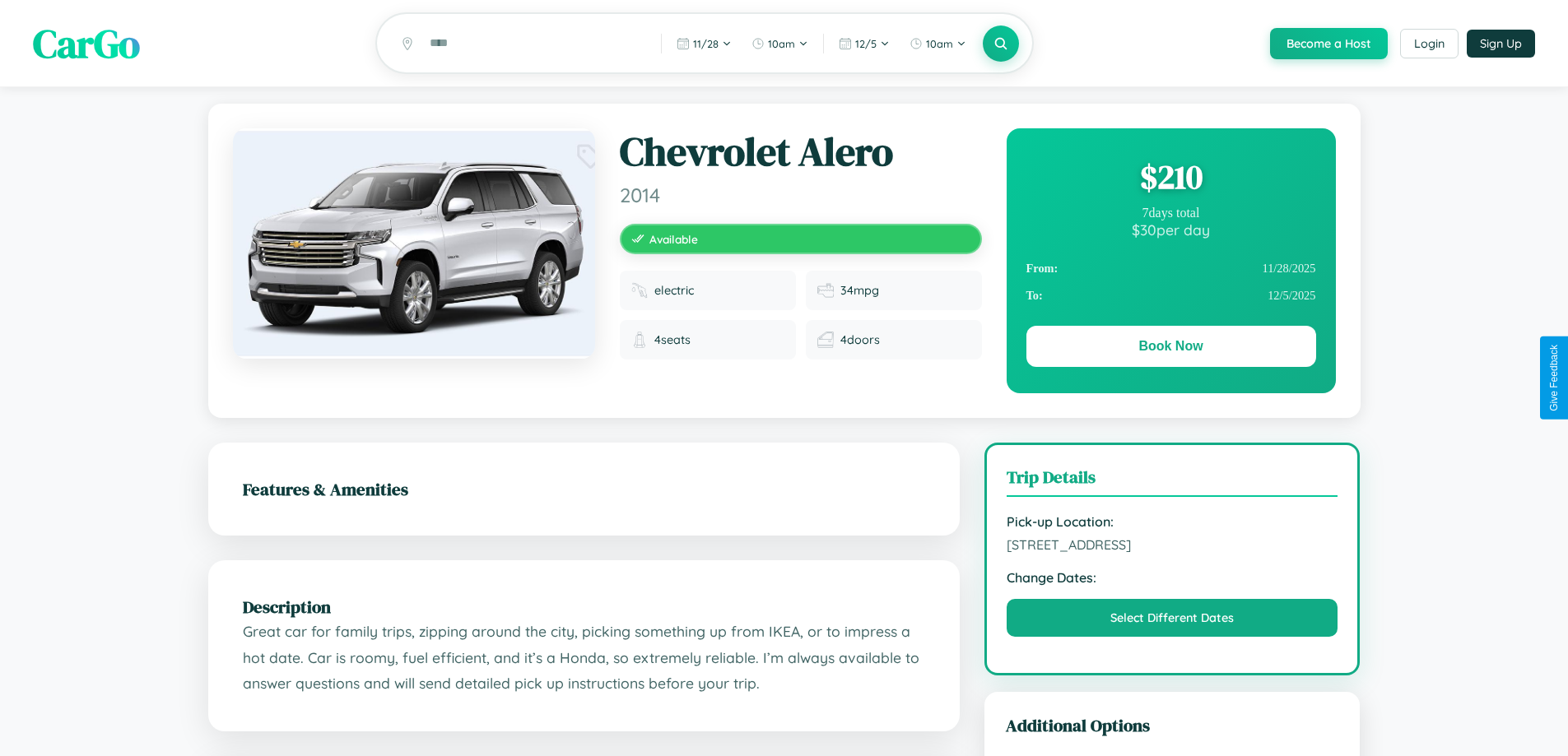
click at [1170, 179] on div "$ 210" at bounding box center [1171, 177] width 290 height 44
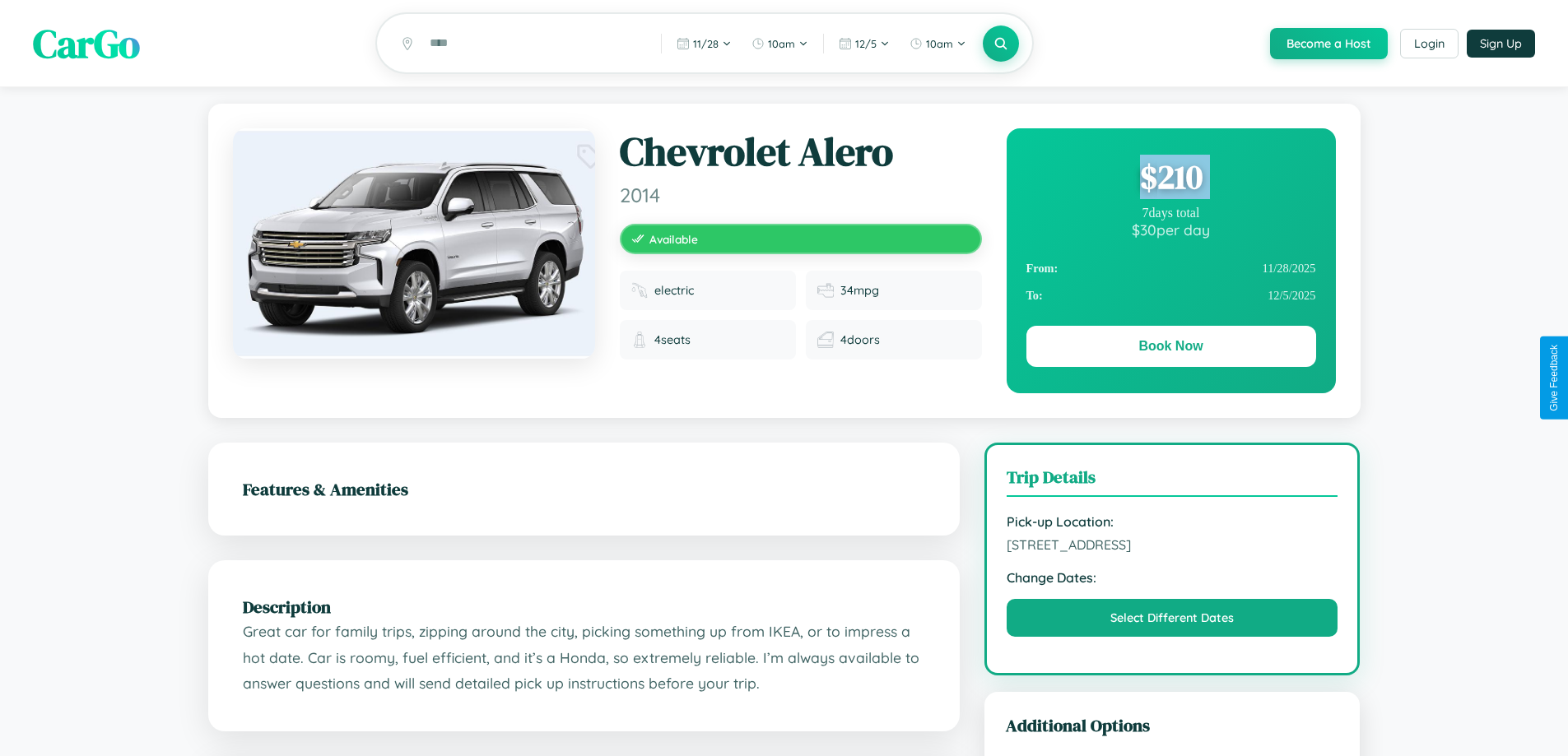
click at [1170, 179] on div "$ 210" at bounding box center [1171, 177] width 290 height 44
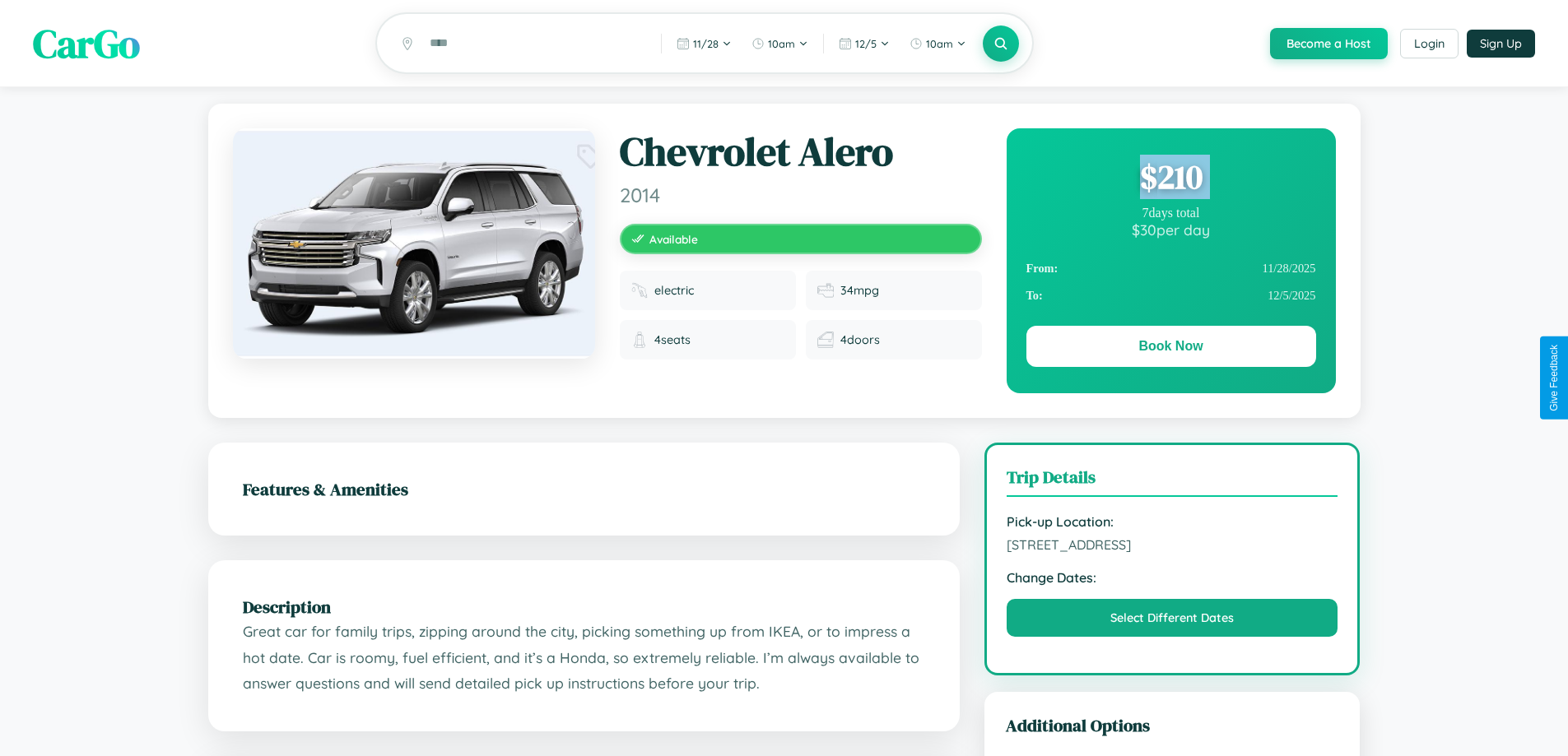
click at [1170, 179] on div "$ 210" at bounding box center [1171, 177] width 290 height 44
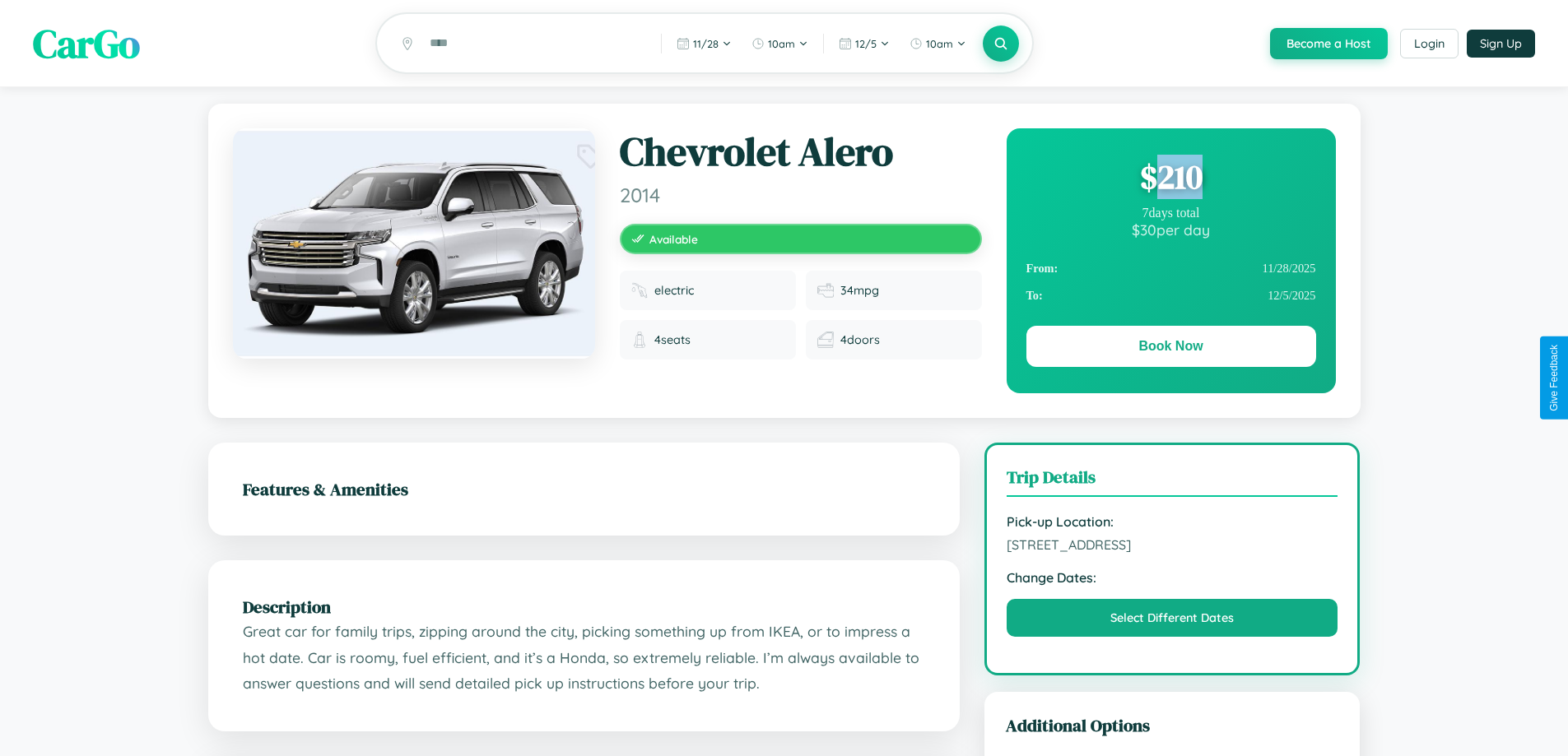
click at [1170, 179] on div "$ 210" at bounding box center [1171, 177] width 290 height 44
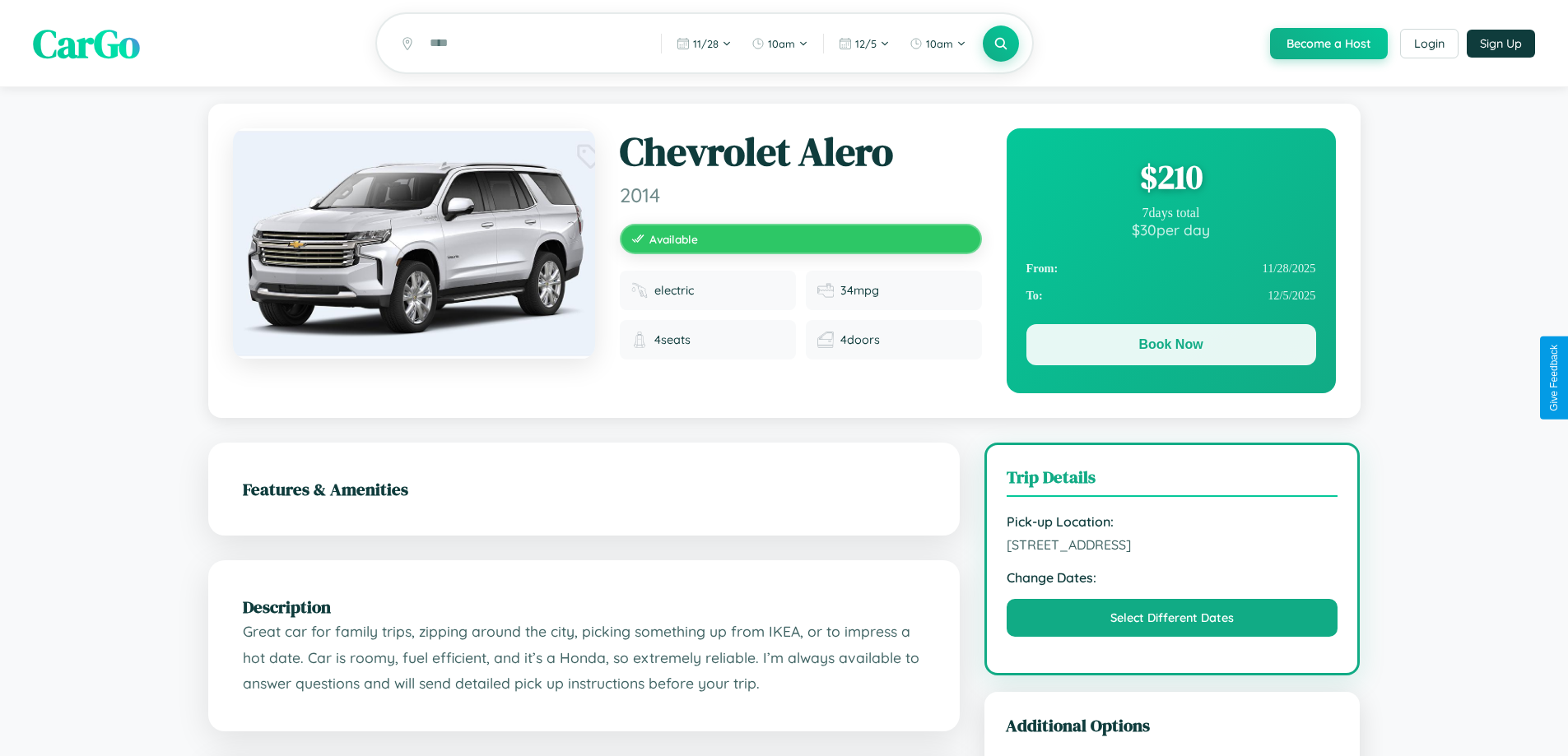
click at [1170, 347] on button "Book Now" at bounding box center [1171, 345] width 290 height 41
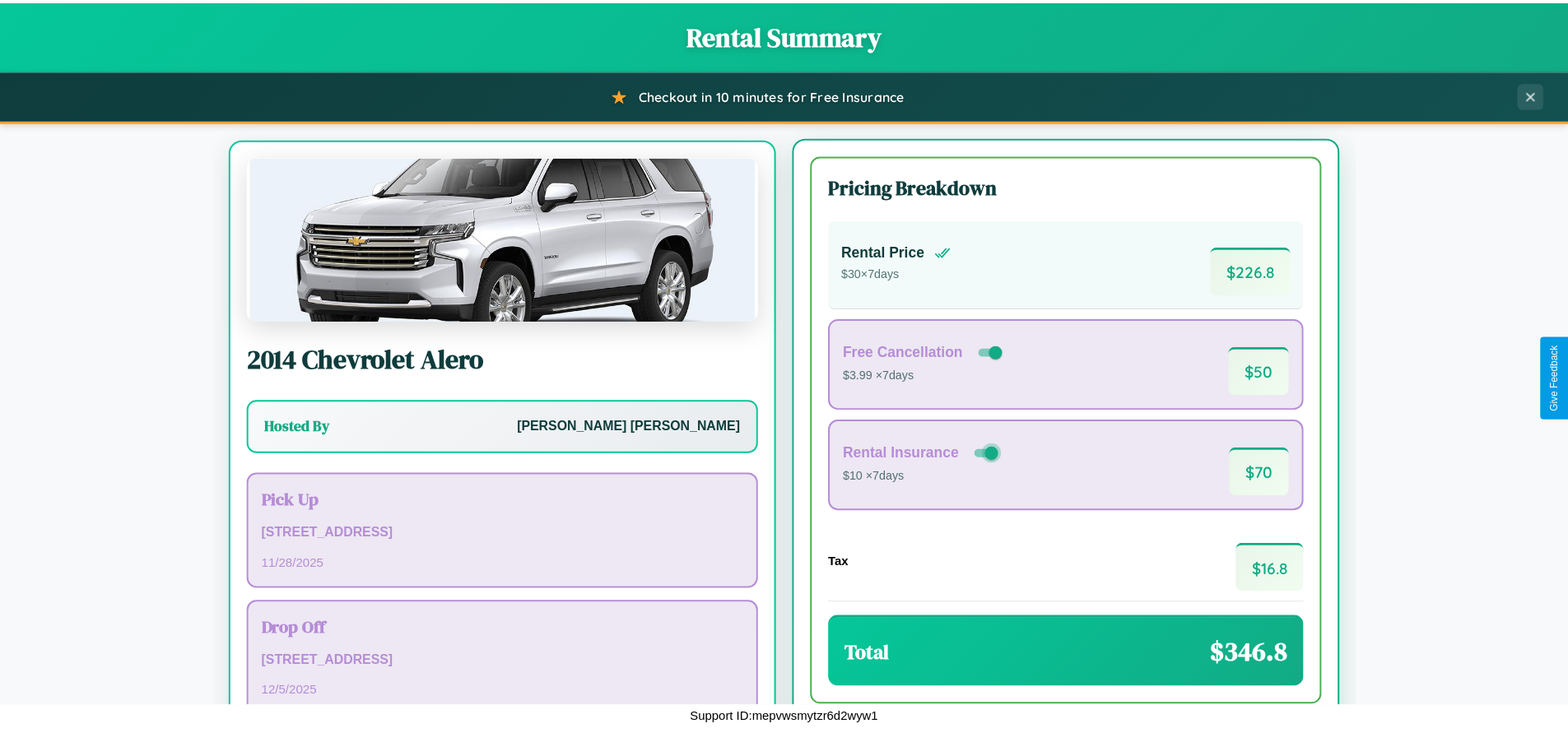
scroll to position [77, 0]
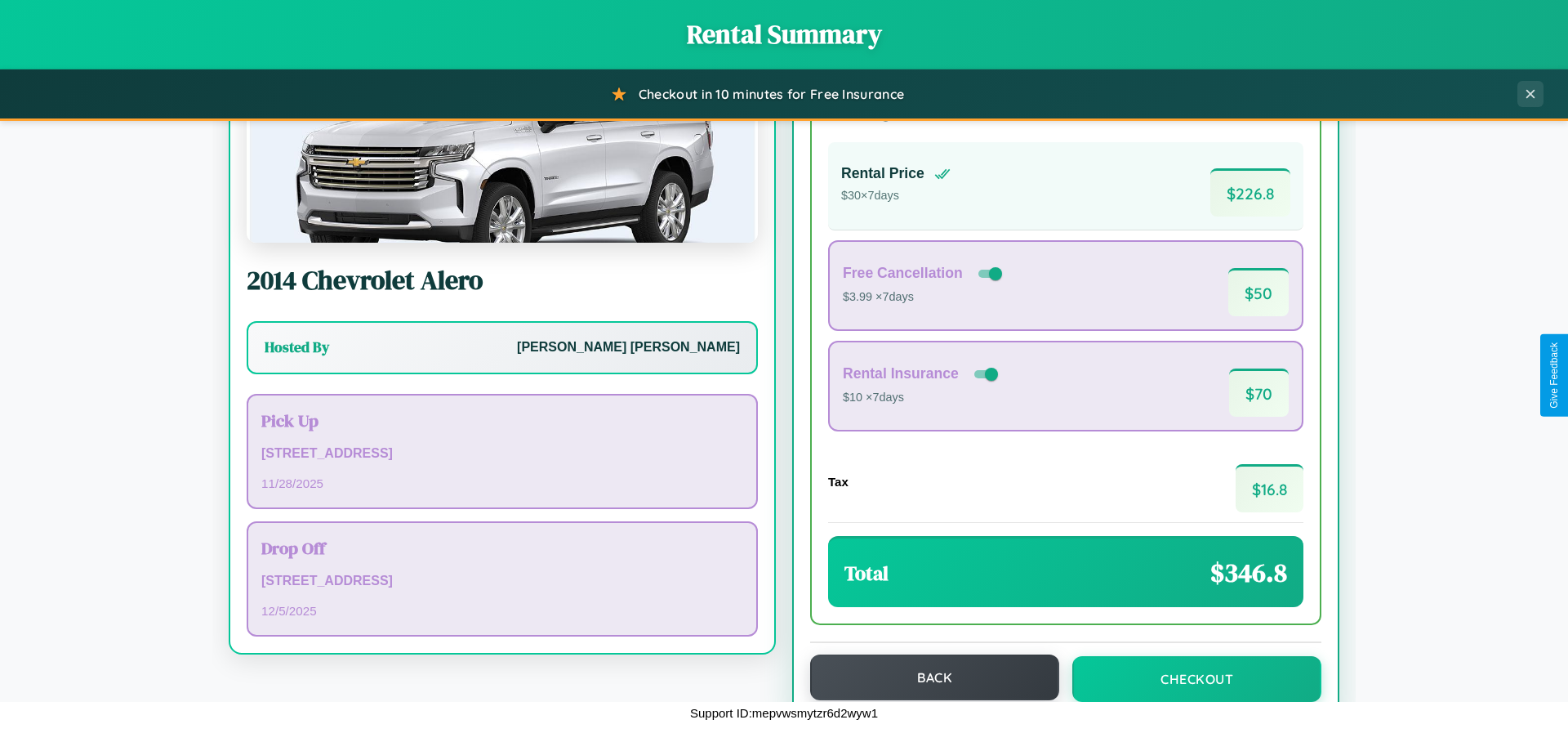
click at [927, 677] on button "Back" at bounding box center [934, 677] width 249 height 46
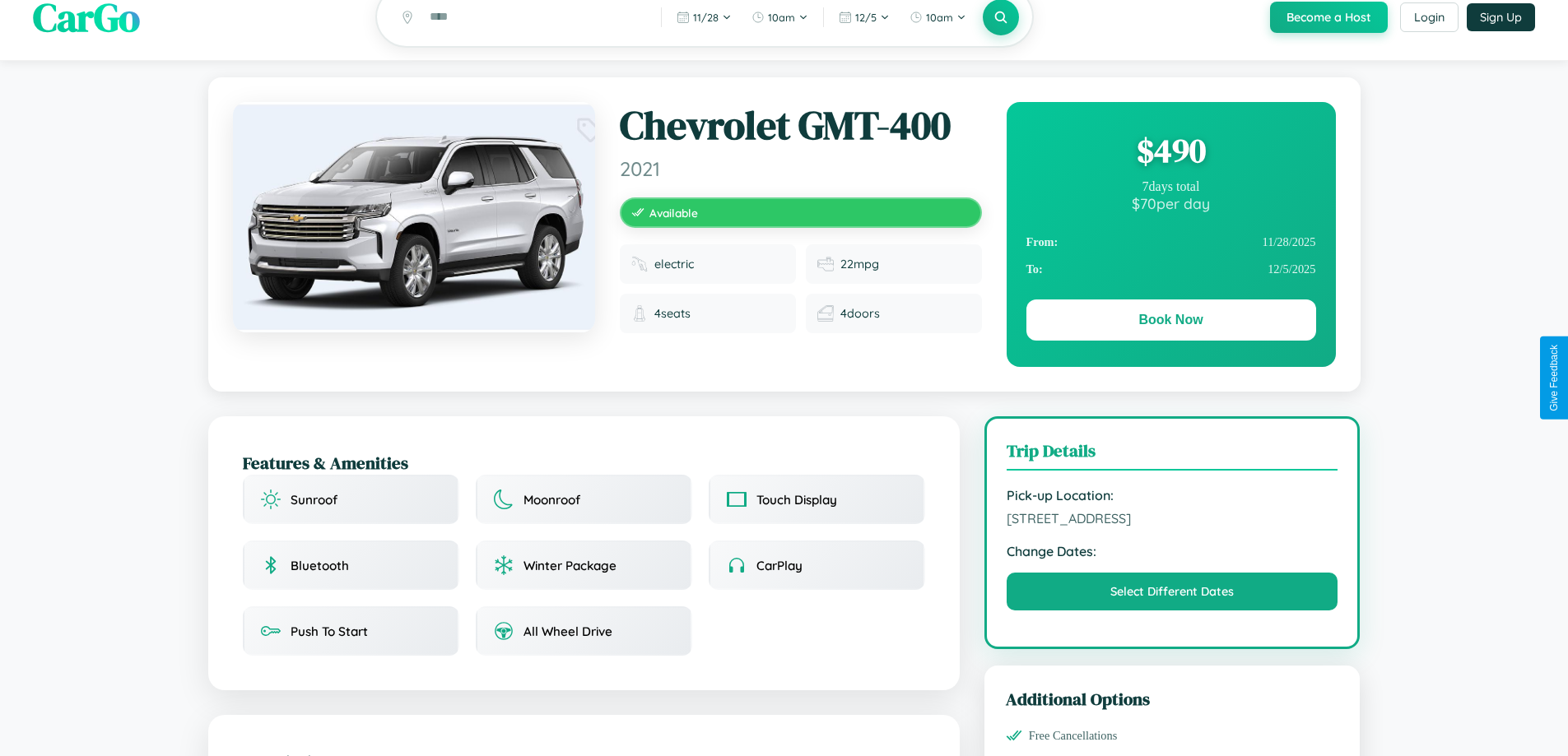
scroll to position [1004, 0]
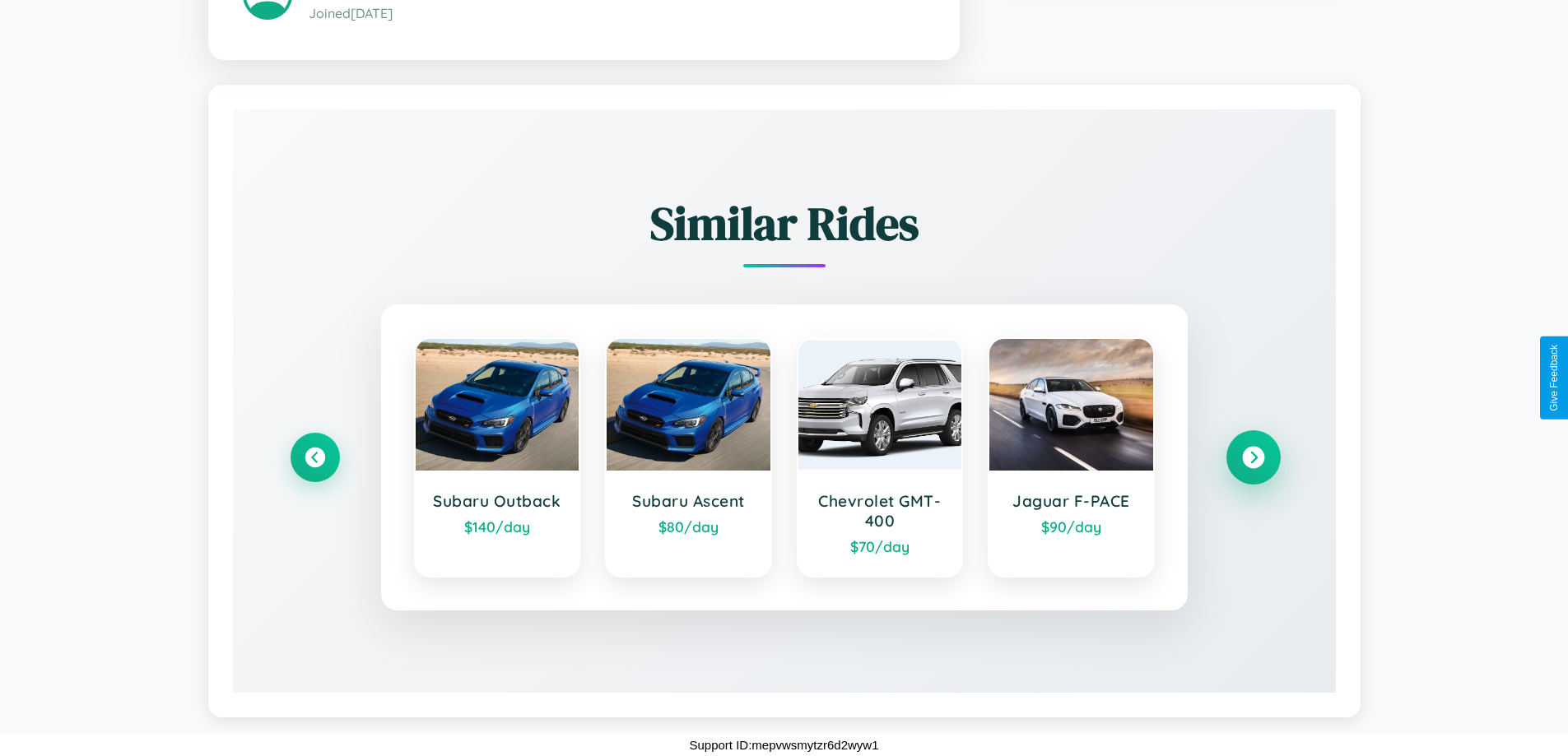
click at [1253, 457] on icon at bounding box center [1253, 457] width 22 height 22
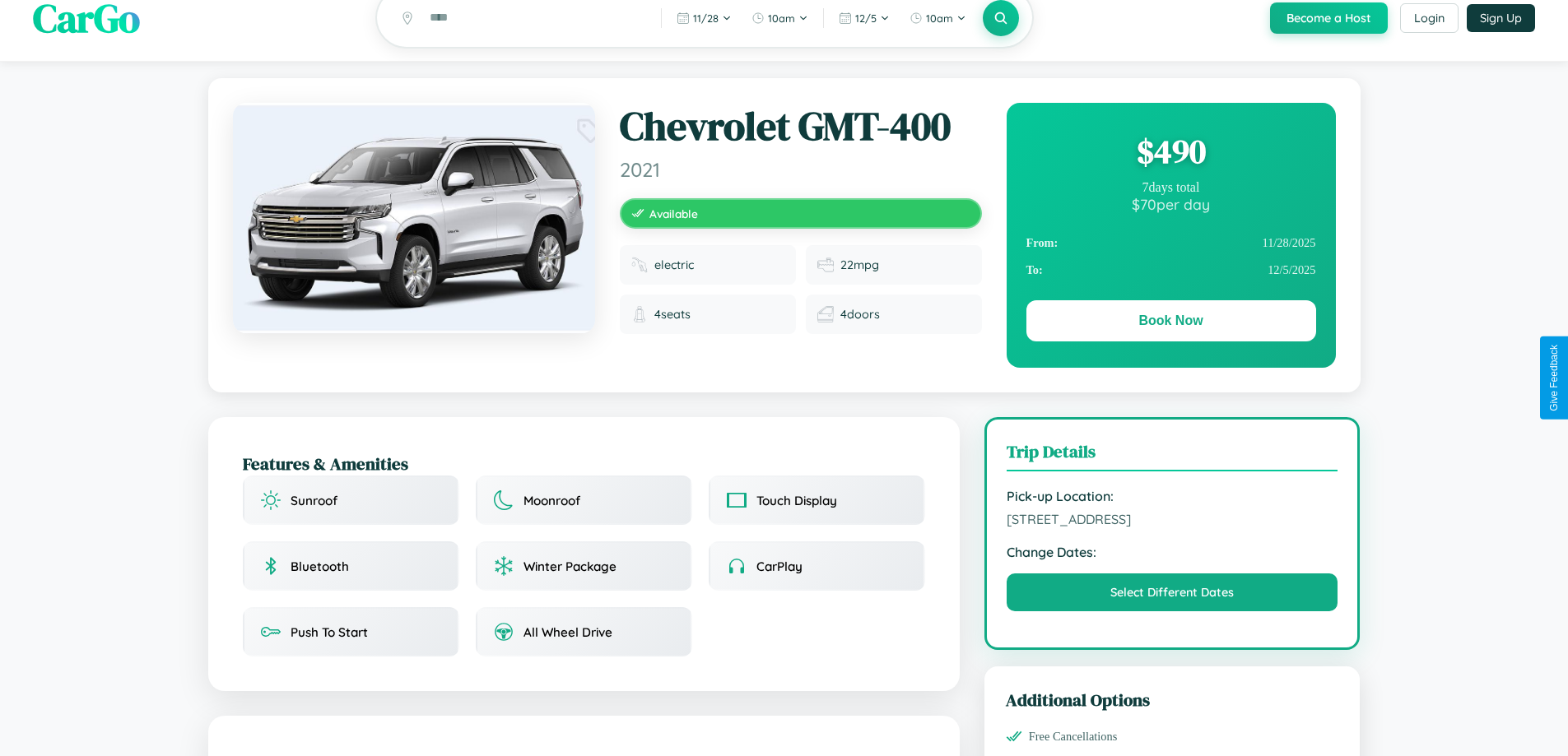
scroll to position [0, 0]
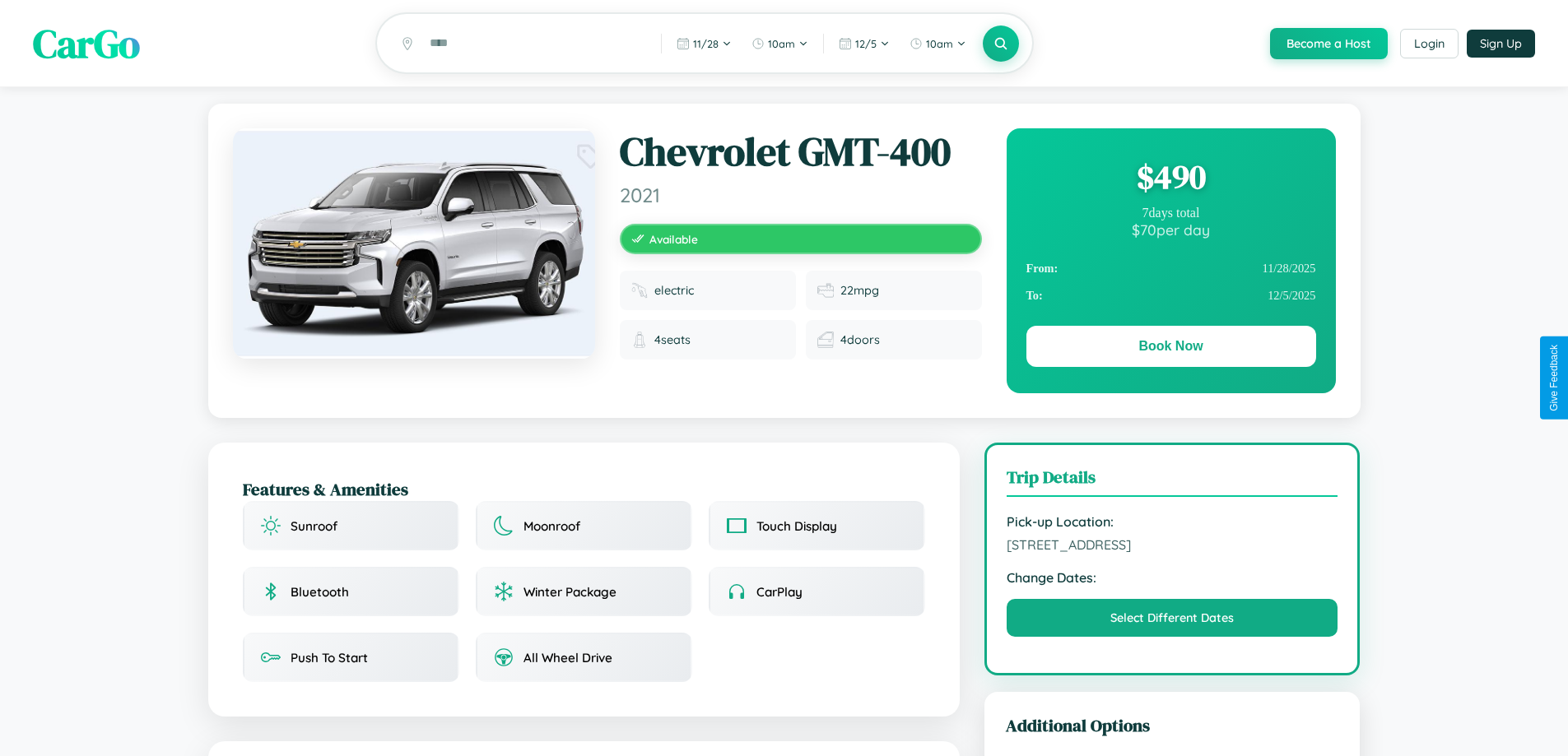
click at [1170, 179] on div "$ 490" at bounding box center [1171, 177] width 290 height 44
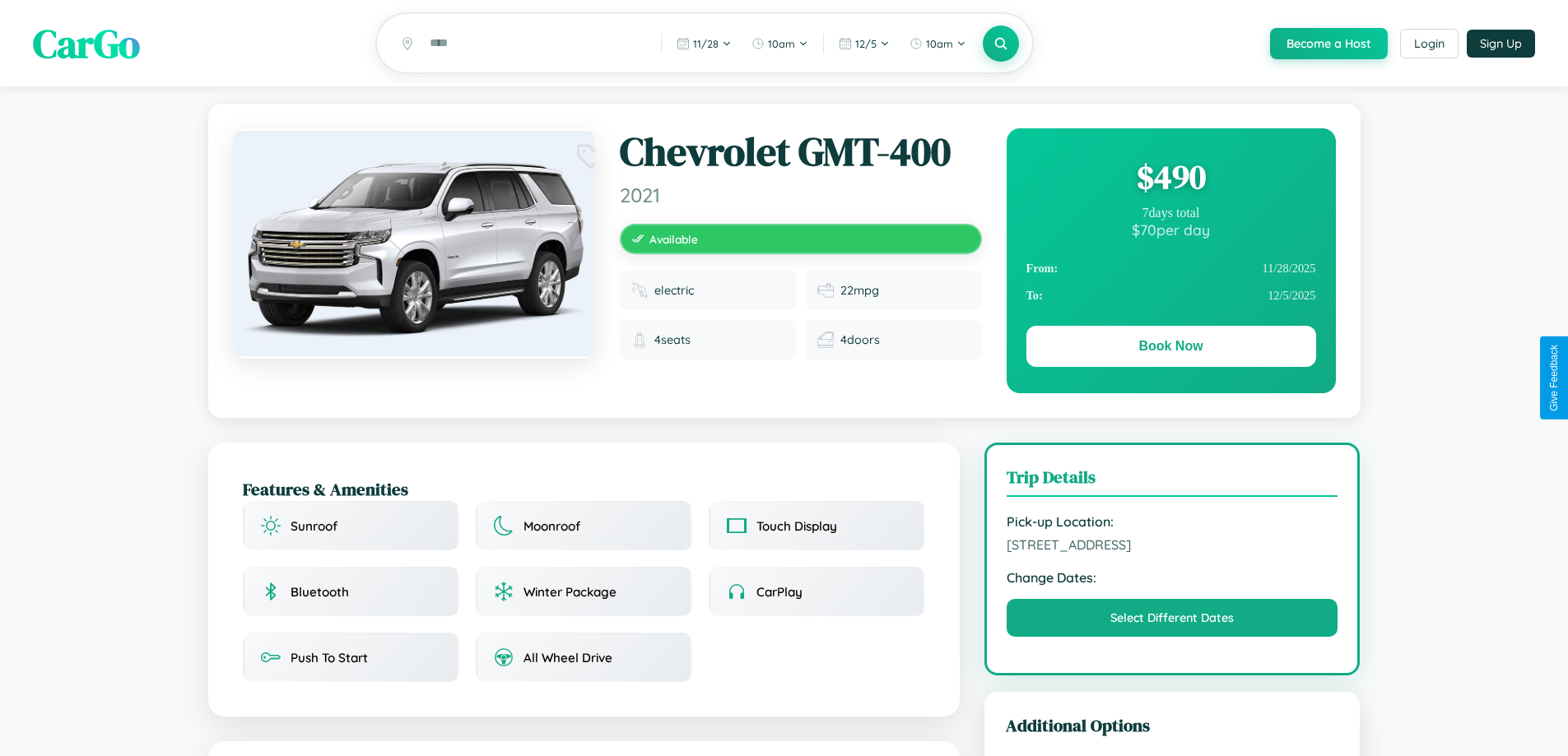
click at [1170, 179] on div "$ 490" at bounding box center [1171, 177] width 290 height 44
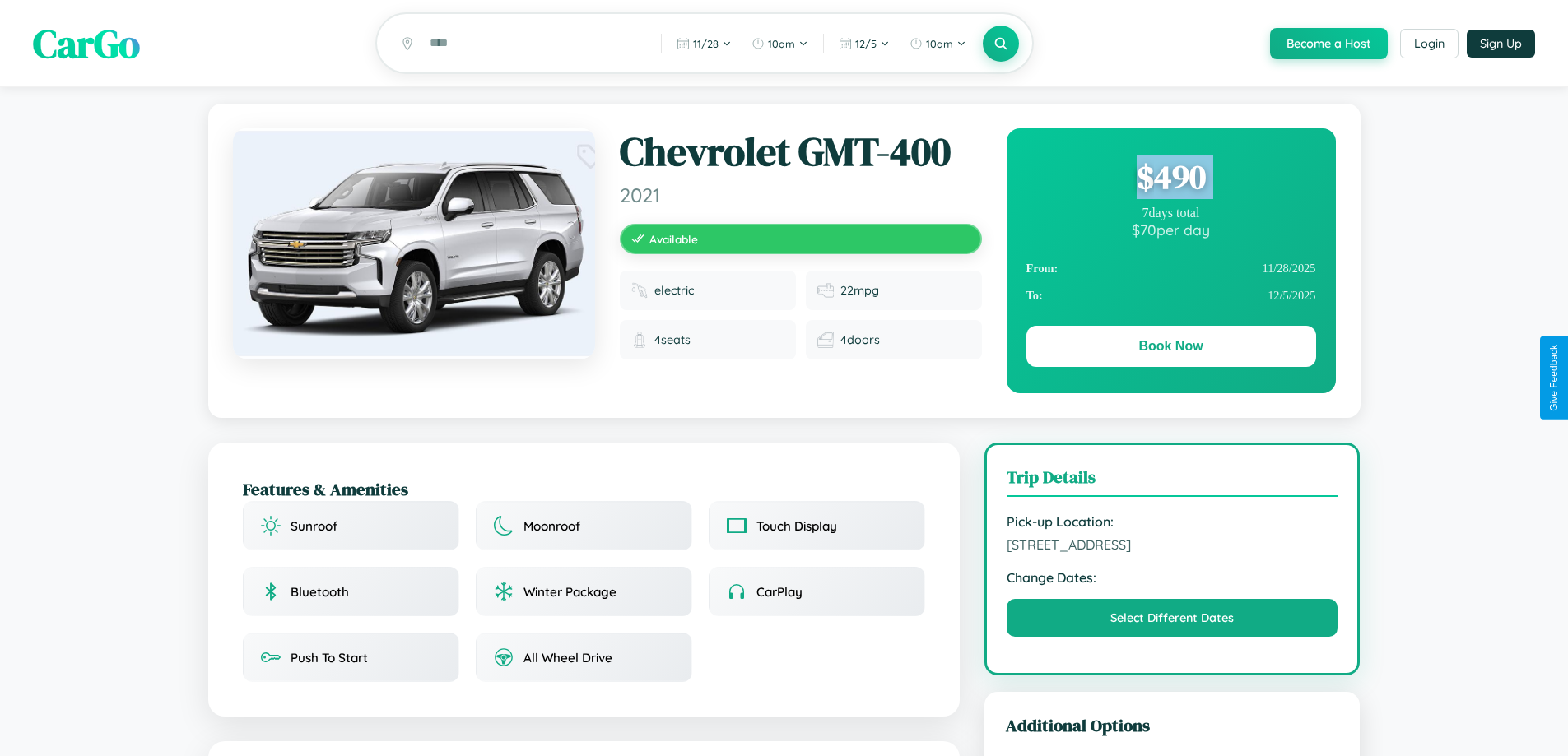
click at [1170, 179] on div "$ 490" at bounding box center [1171, 177] width 290 height 44
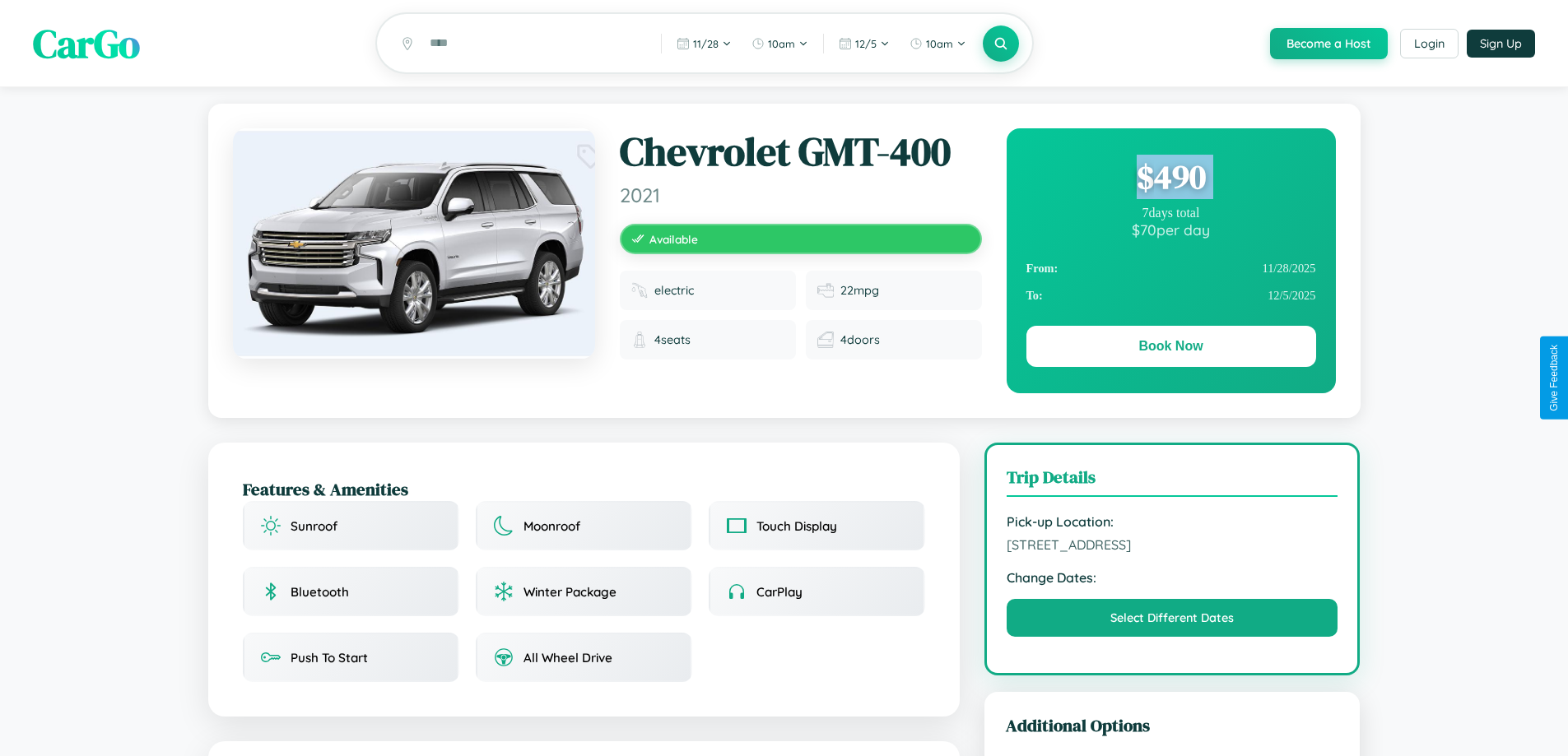
click at [1170, 179] on div "$ 490" at bounding box center [1171, 177] width 290 height 44
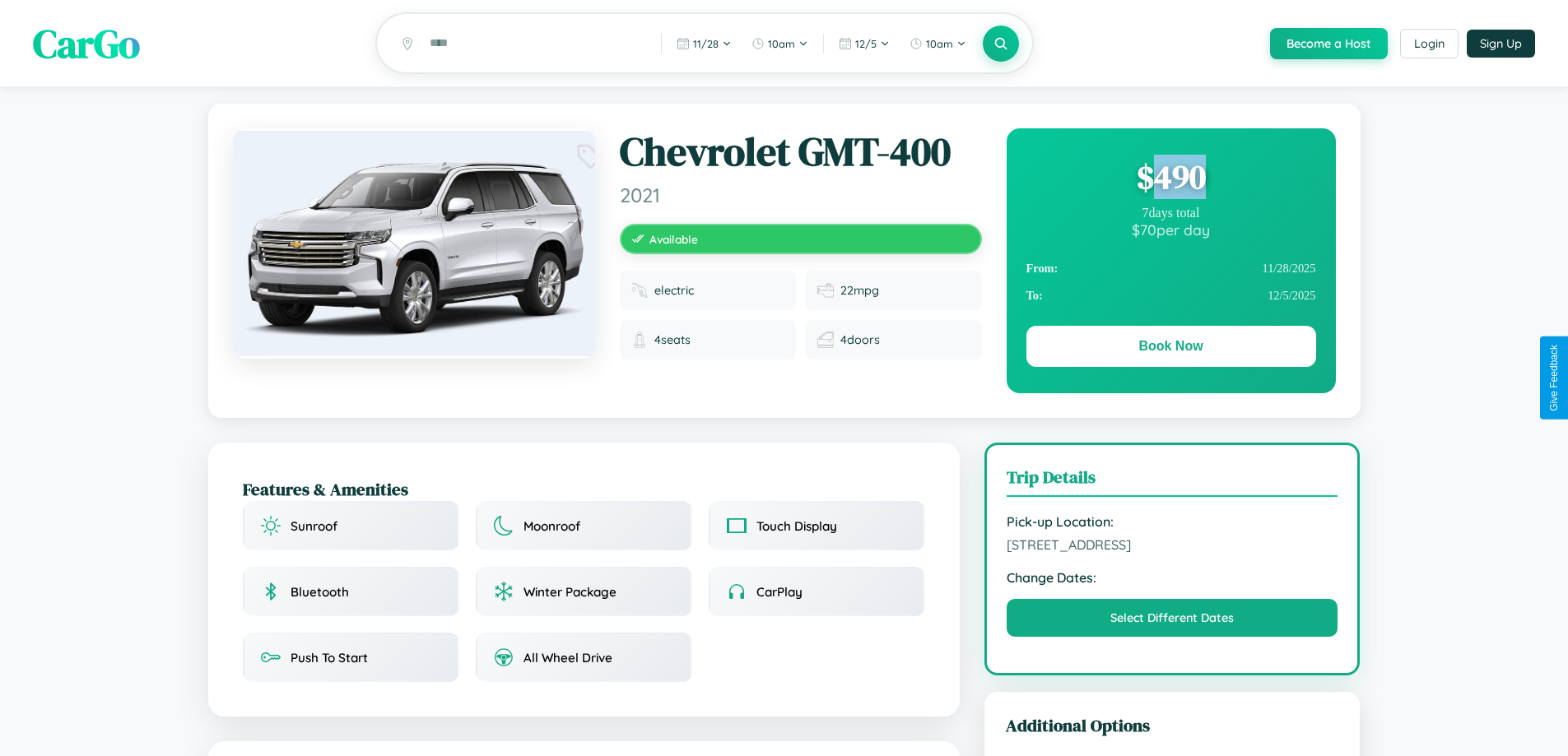
click at [1170, 179] on div "$ 490" at bounding box center [1171, 177] width 290 height 44
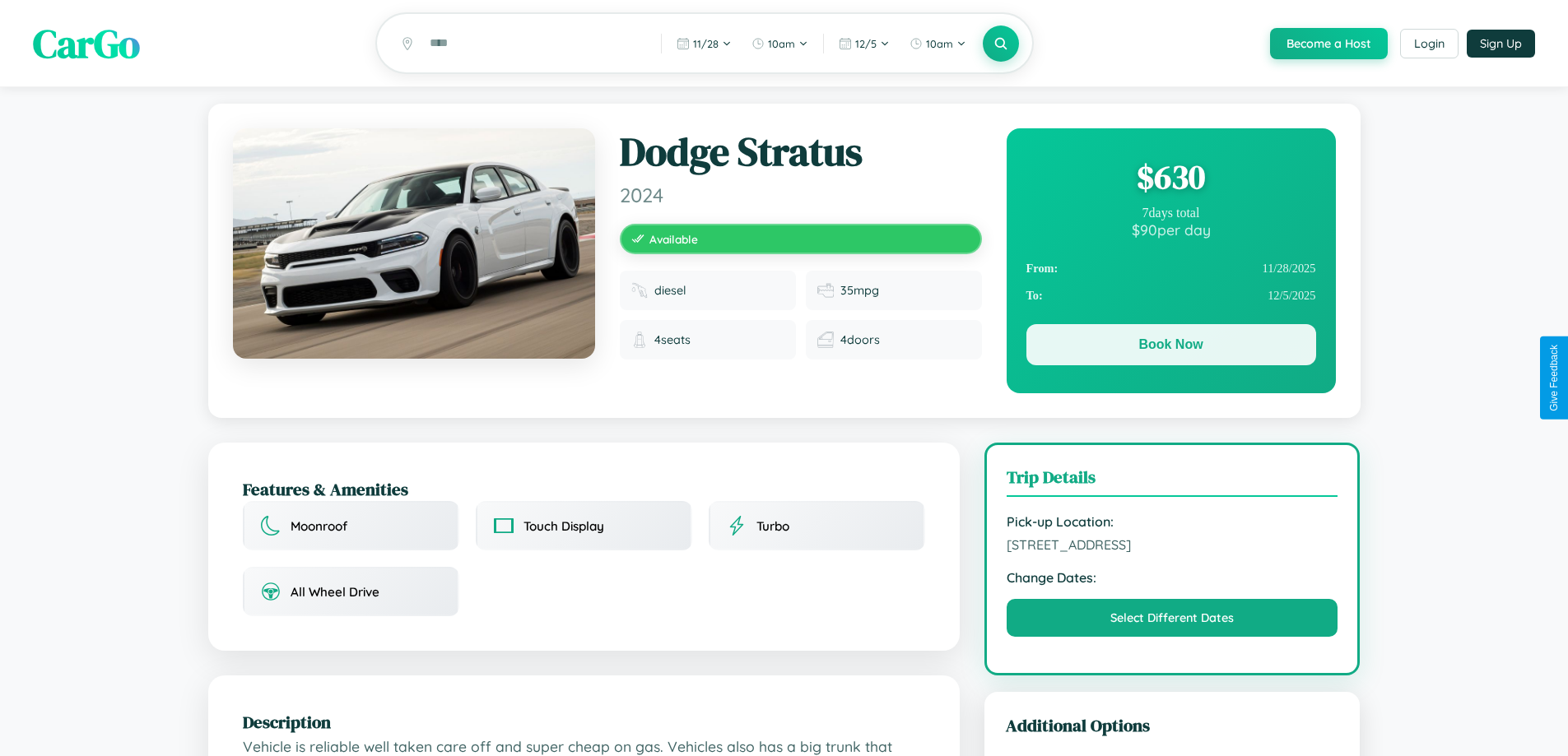
click at [1170, 347] on button "Book Now" at bounding box center [1171, 345] width 290 height 41
